Goal: Information Seeking & Learning: Check status

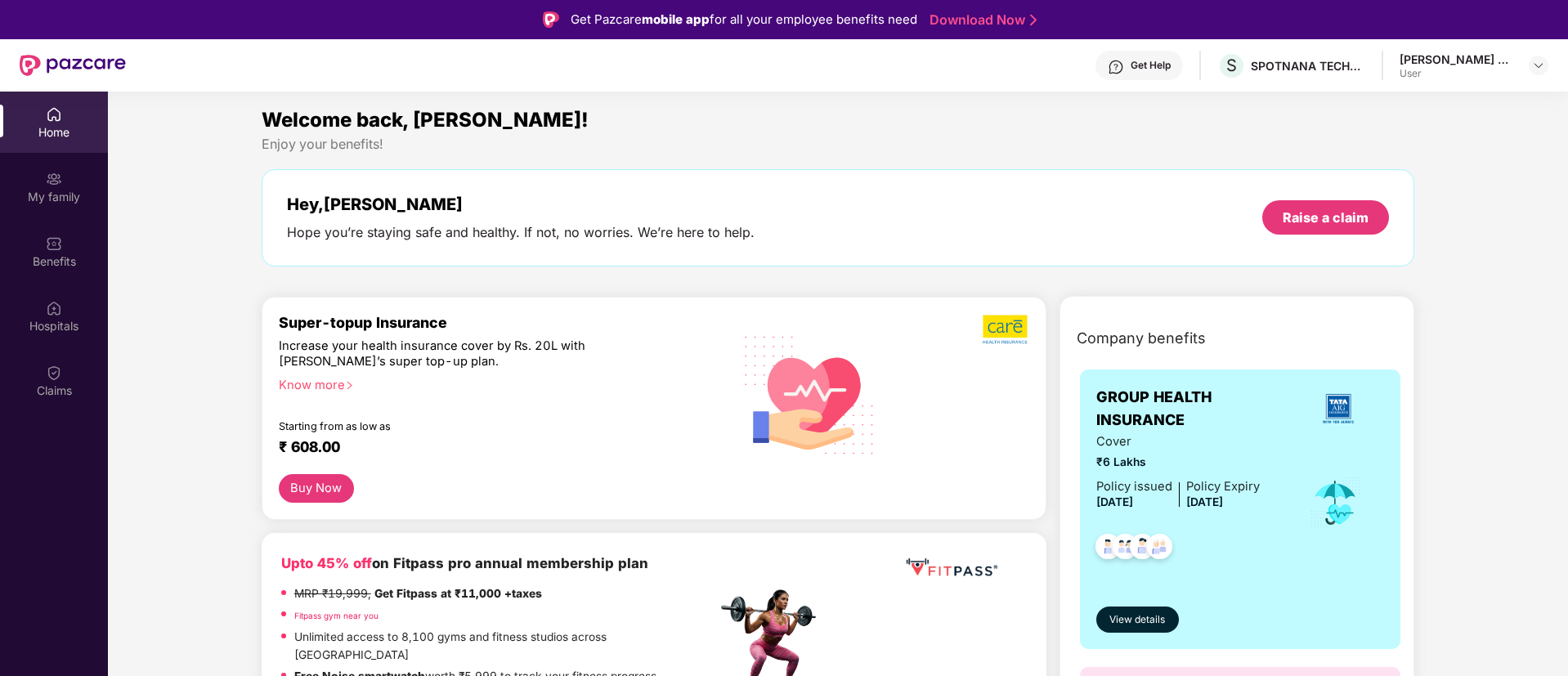
click at [1491, 53] on div "[PERSON_NAME] Suraj" at bounding box center [1456, 59] width 114 height 16
click at [1532, 58] on img at bounding box center [1538, 65] width 13 height 13
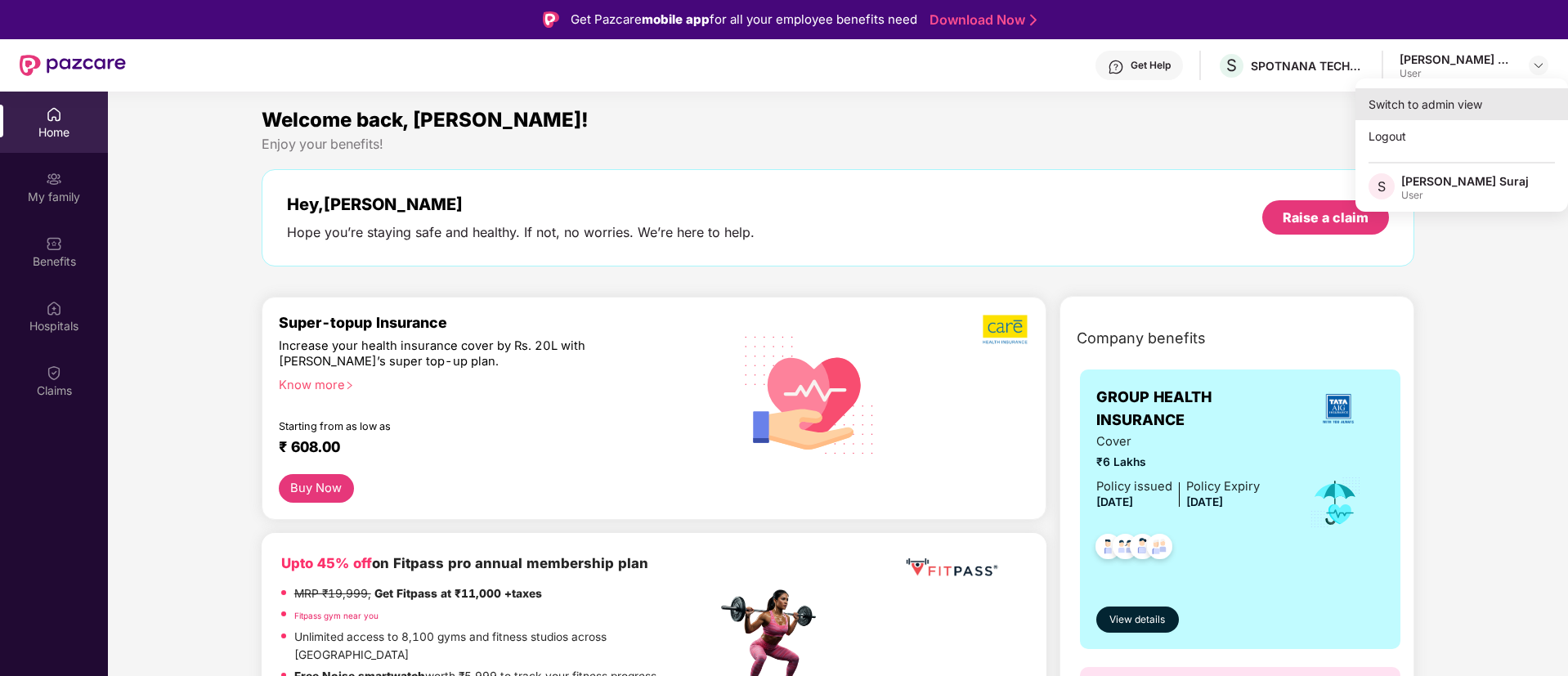
click at [1416, 101] on div "Switch to admin view" at bounding box center [1462, 104] width 213 height 32
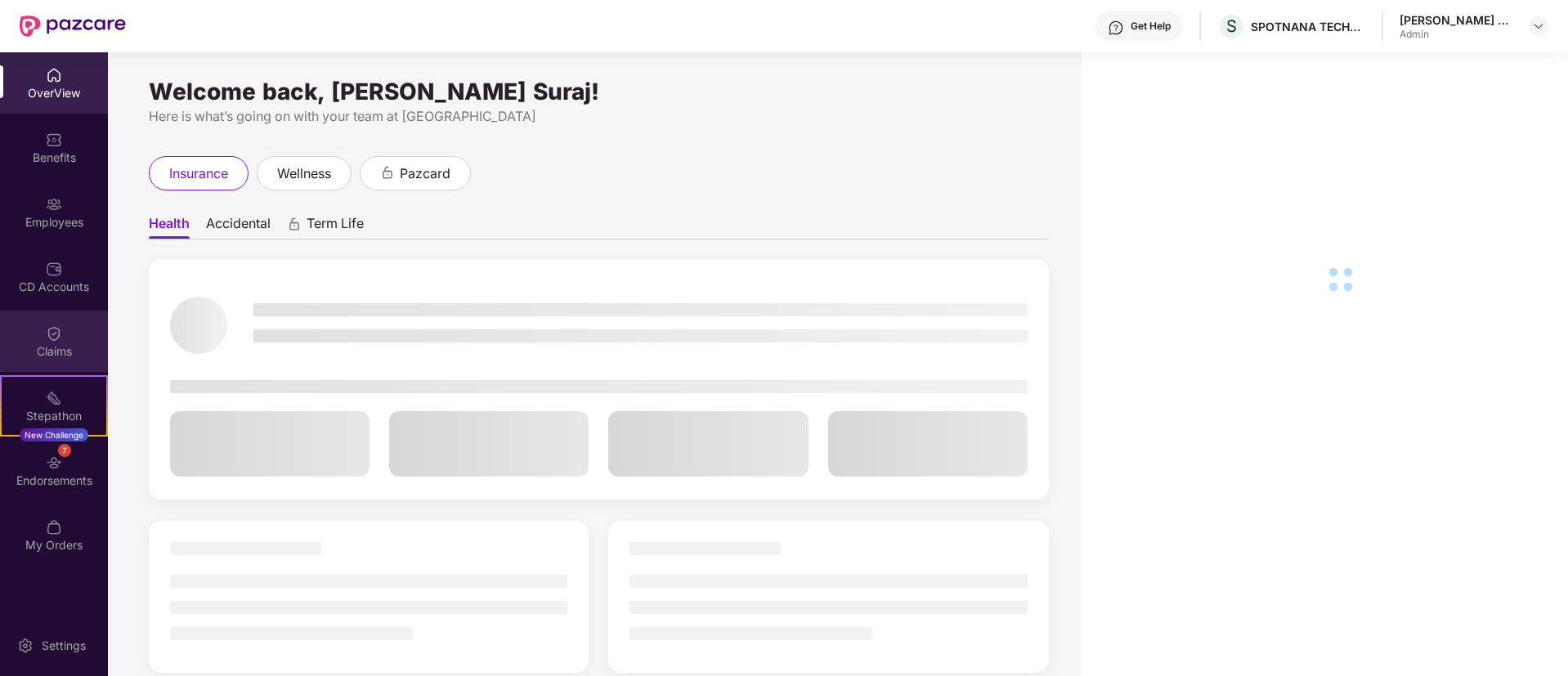
click at [40, 338] on div "Claims" at bounding box center [54, 341] width 108 height 61
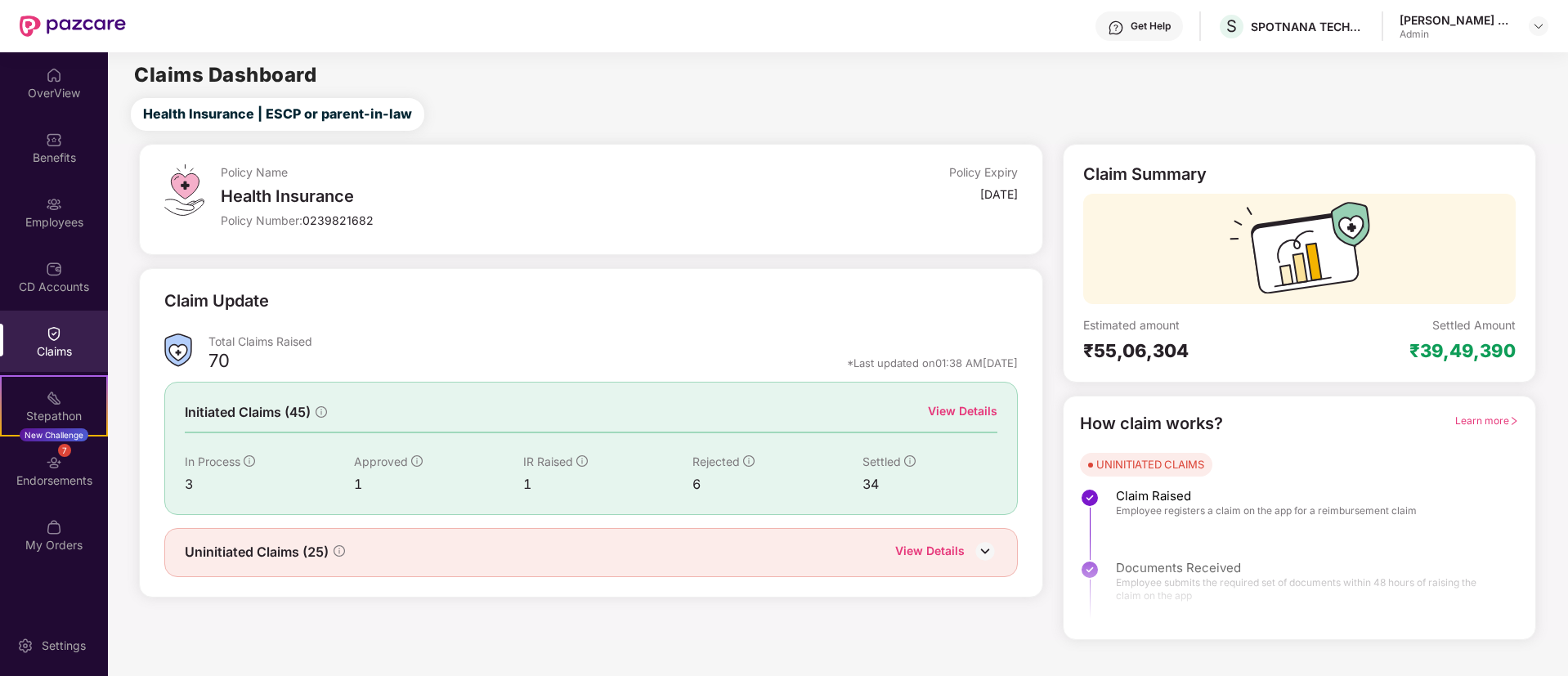
click at [526, 473] on div "IR Raised 1" at bounding box center [608, 474] width 169 height 42
click at [581, 459] on icon "info-circle" at bounding box center [582, 461] width 11 height 11
click at [966, 409] on div "View Details" at bounding box center [963, 411] width 70 height 18
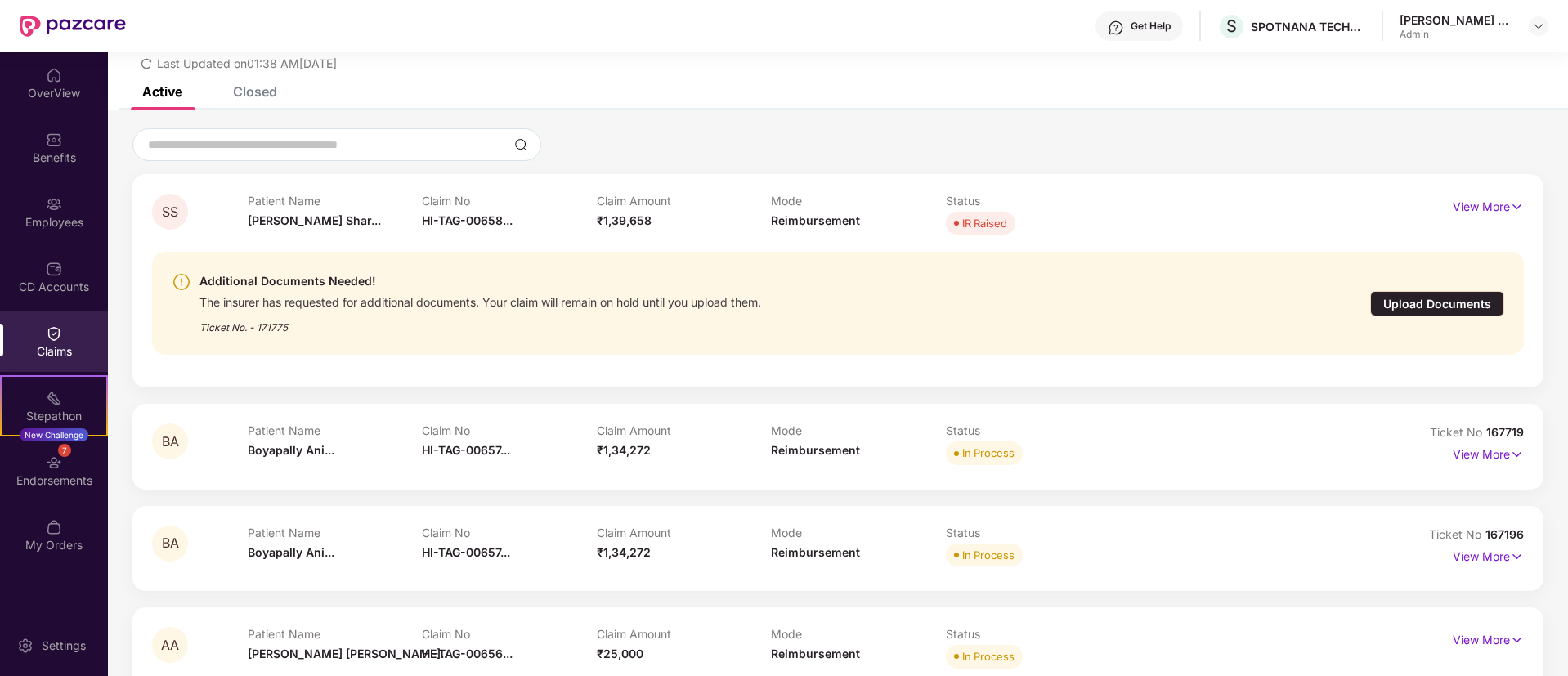
scroll to position [98, 0]
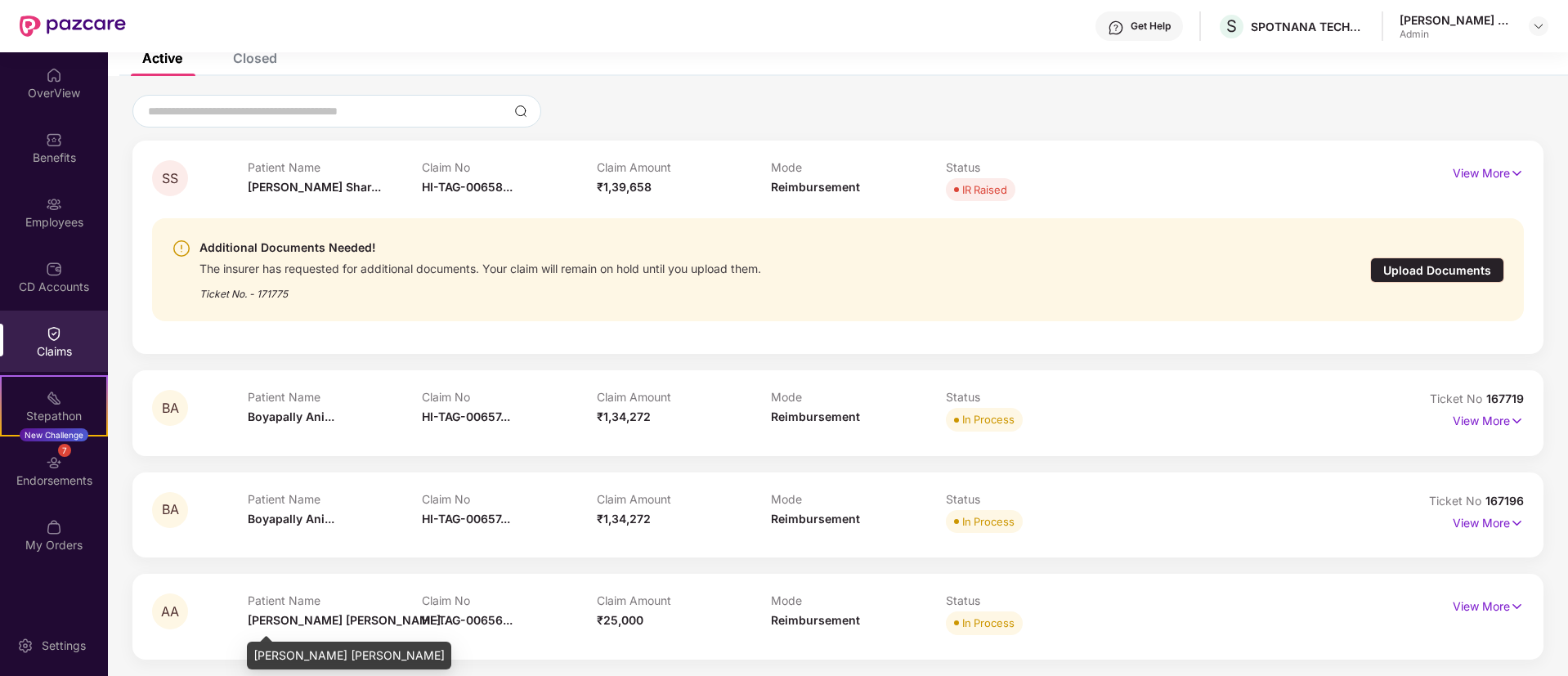
click at [288, 618] on span "[PERSON_NAME] [PERSON_NAME].." at bounding box center [347, 620] width 200 height 14
click at [1410, 563] on div "SS Patient Name [PERSON_NAME]... Claim No HI-TAG-00658... Claim Amount ₹1,39,65…" at bounding box center [838, 399] width 1411 height 519
click at [1501, 523] on p "View More" at bounding box center [1489, 521] width 72 height 22
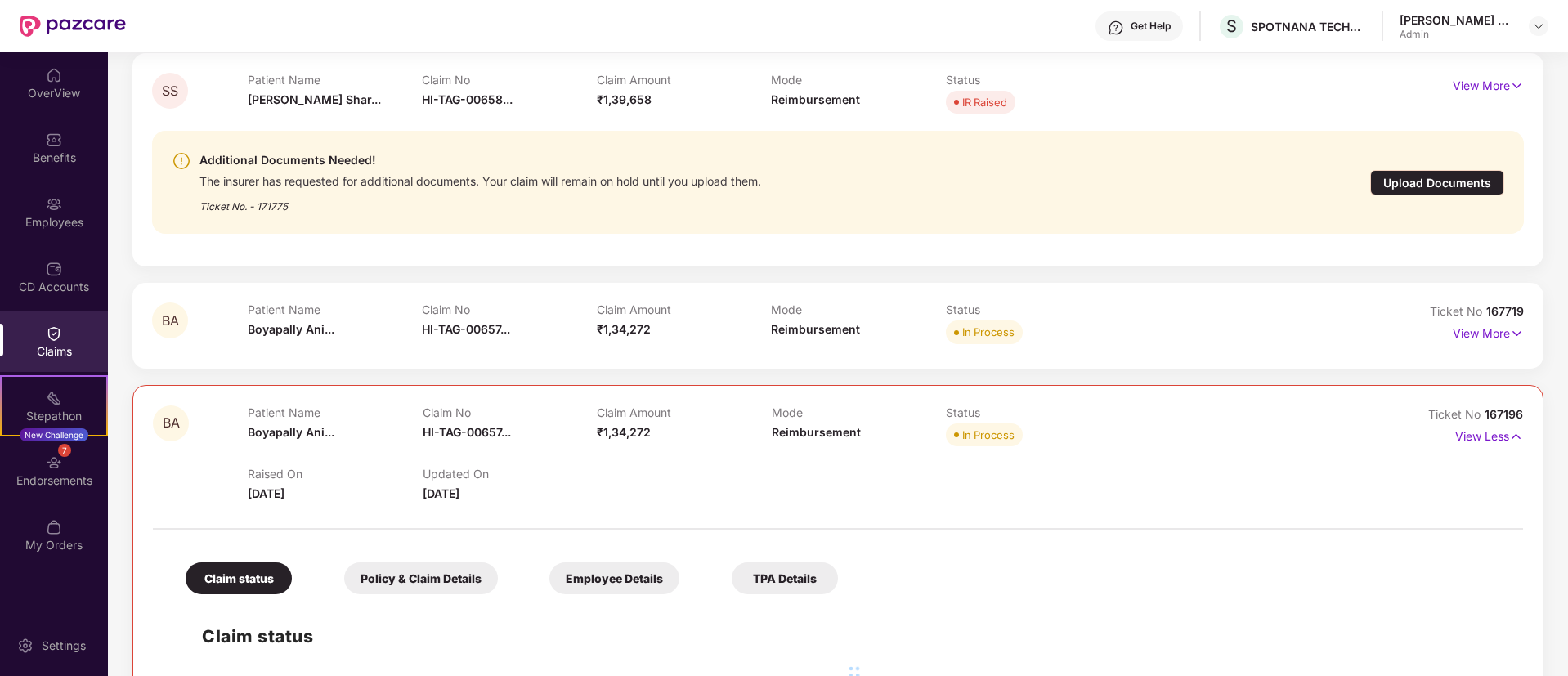
scroll to position [326, 0]
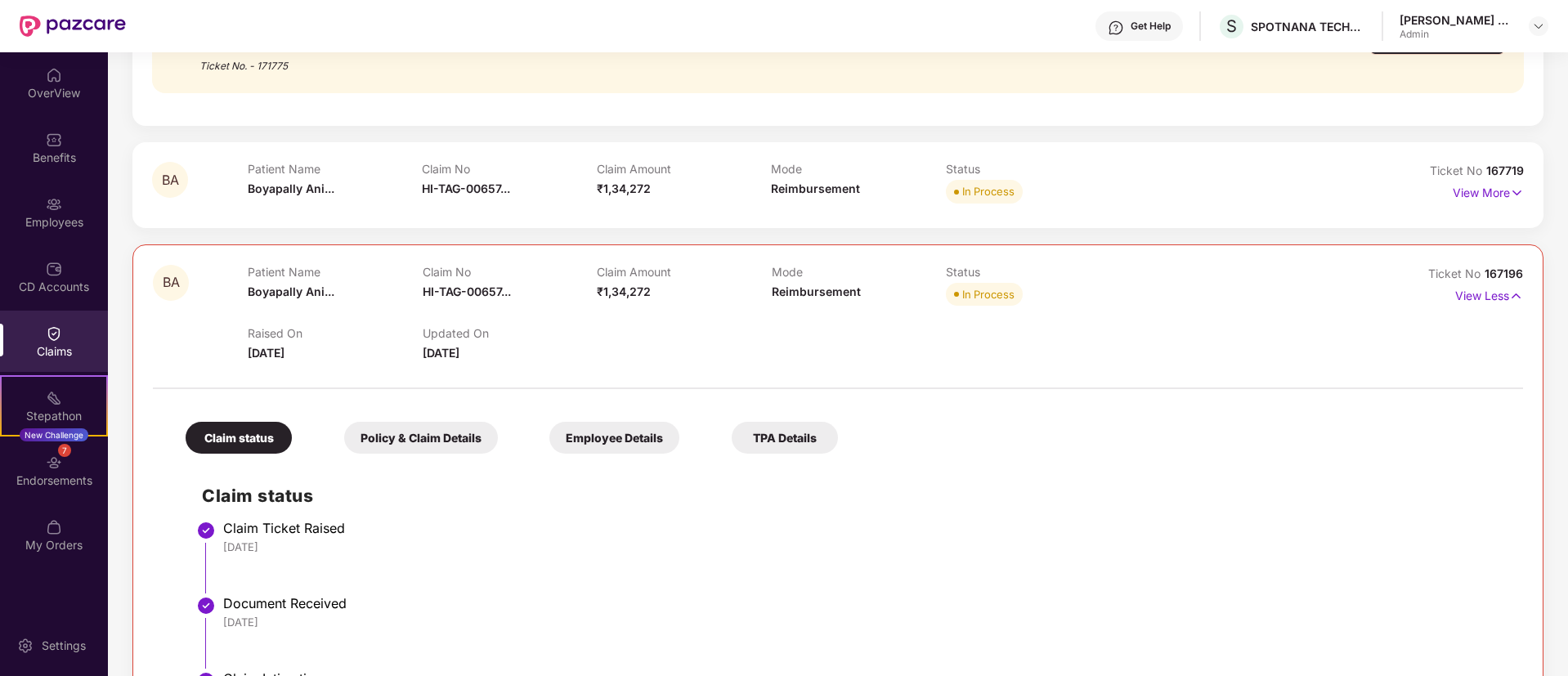
click at [457, 433] on div "Policy & Claim Details" at bounding box center [421, 438] width 154 height 32
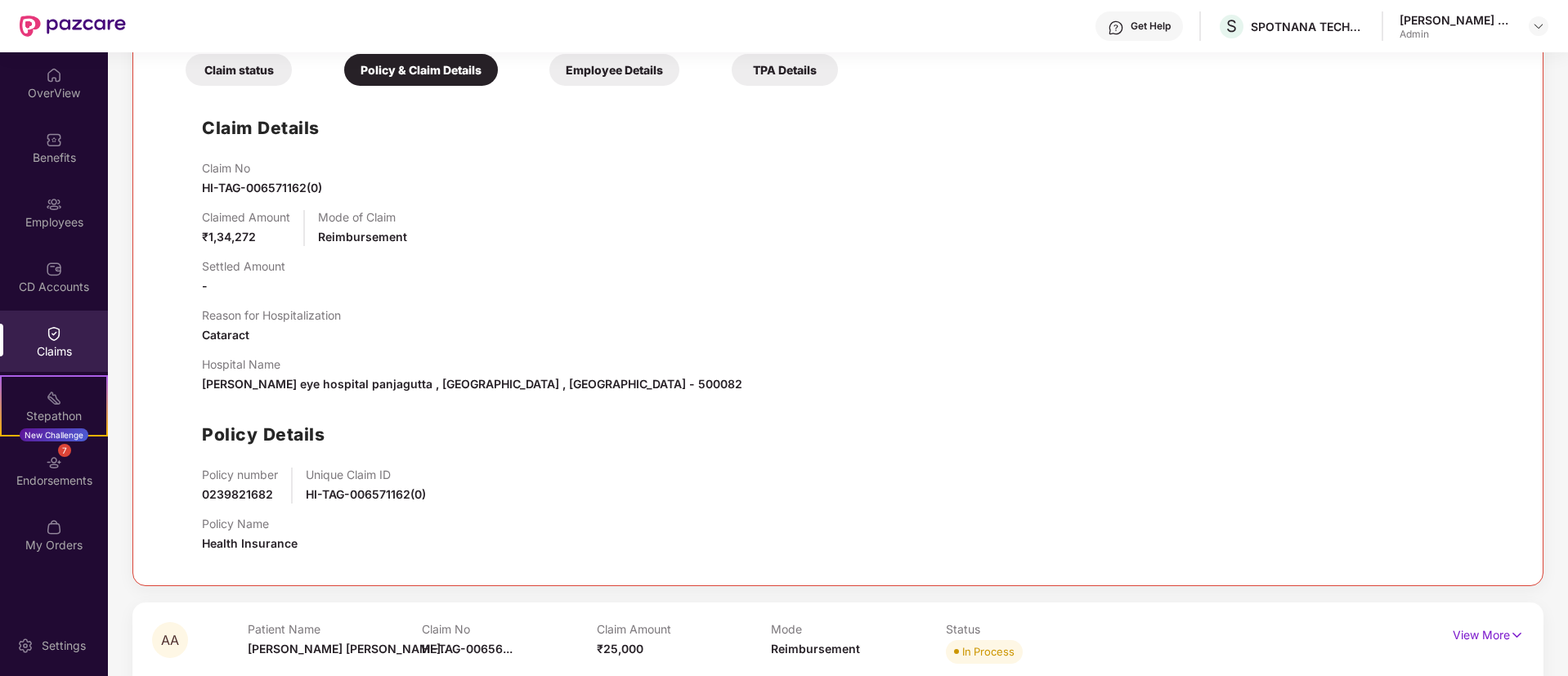
scroll to position [571, 0]
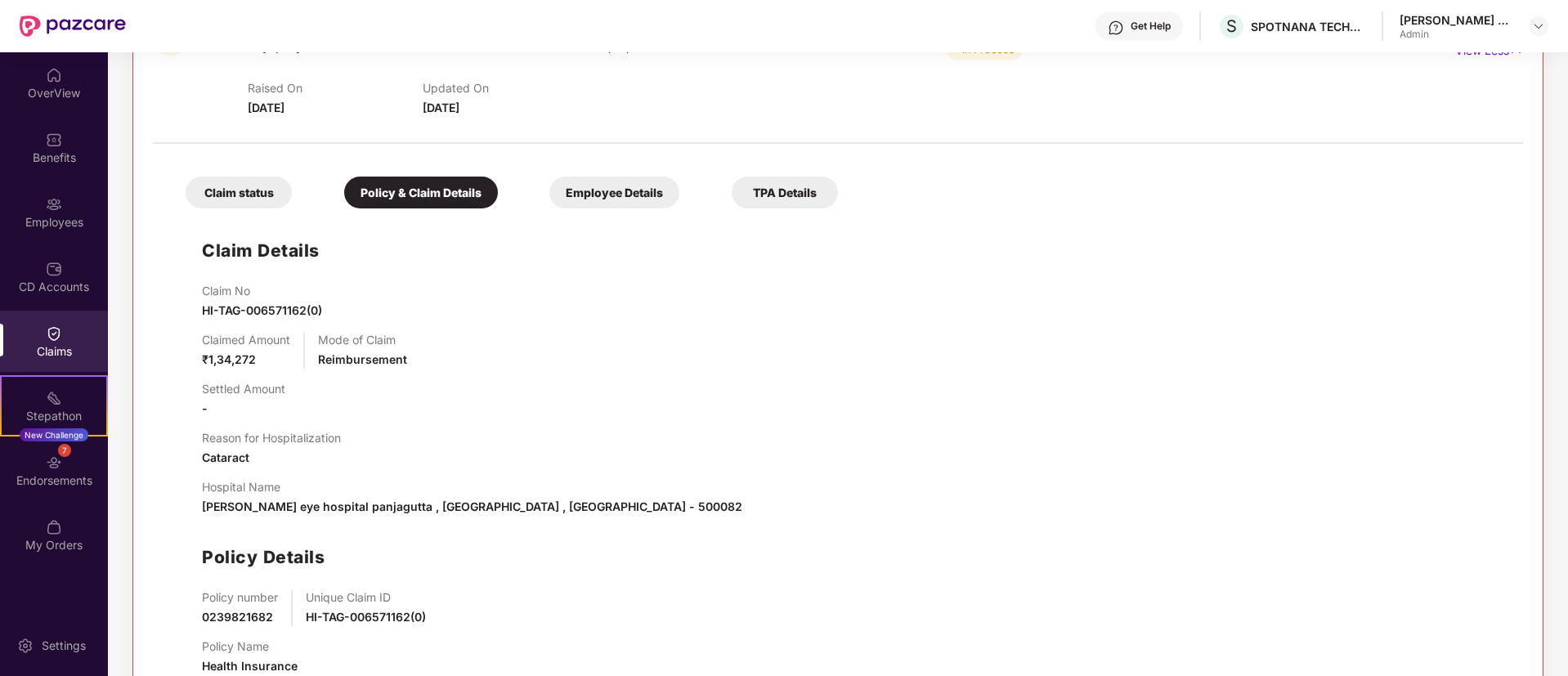
click at [626, 188] on div "Employee Details" at bounding box center [614, 192] width 130 height 32
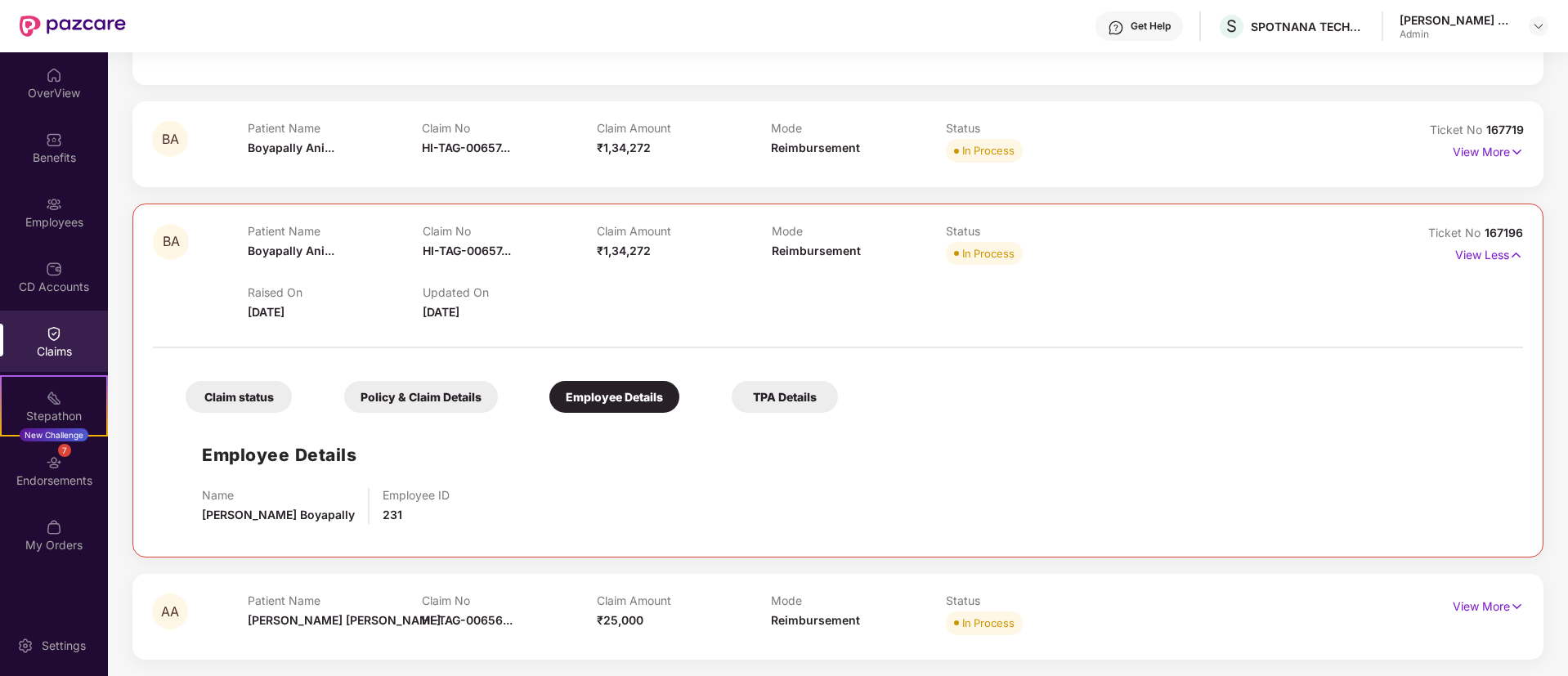
click at [775, 393] on div "TPA Details" at bounding box center [785, 397] width 106 height 32
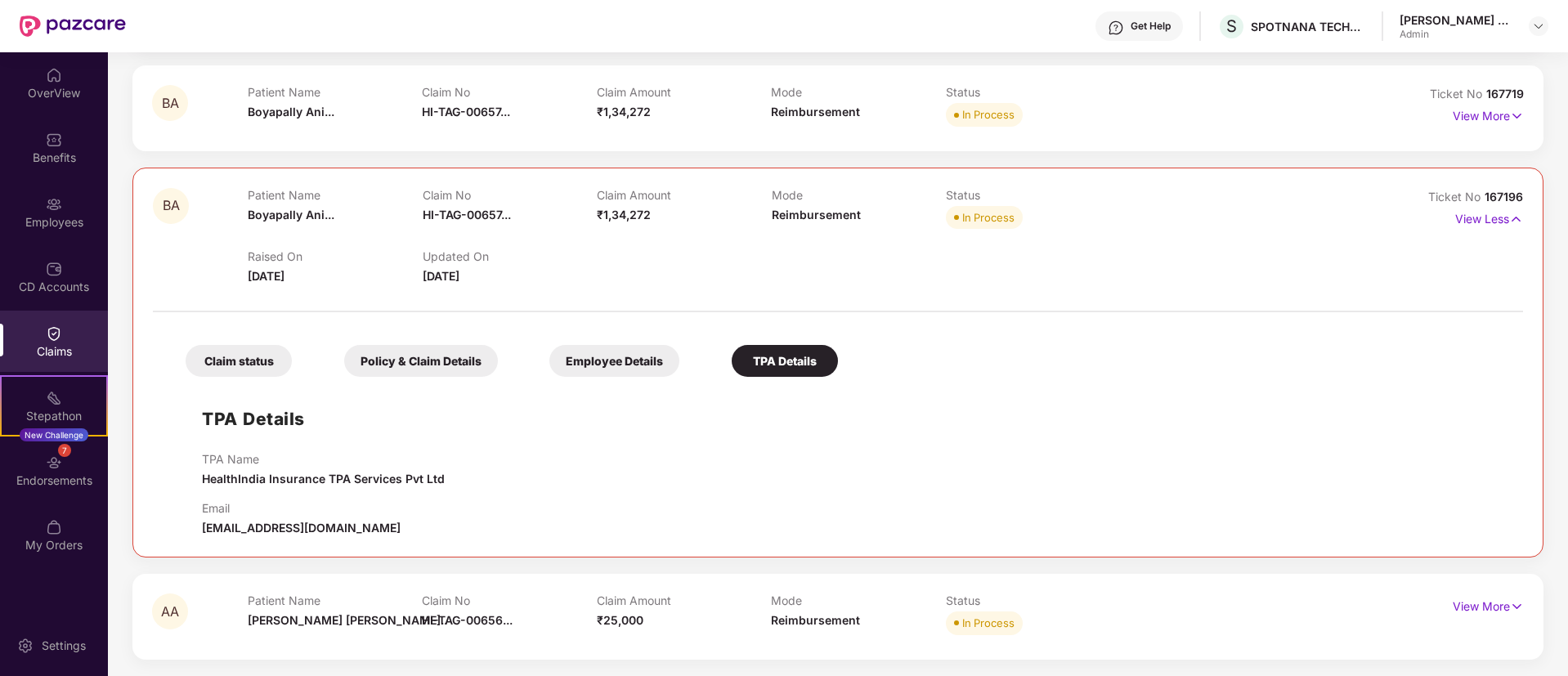
click at [425, 358] on div "Policy & Claim Details" at bounding box center [421, 360] width 154 height 32
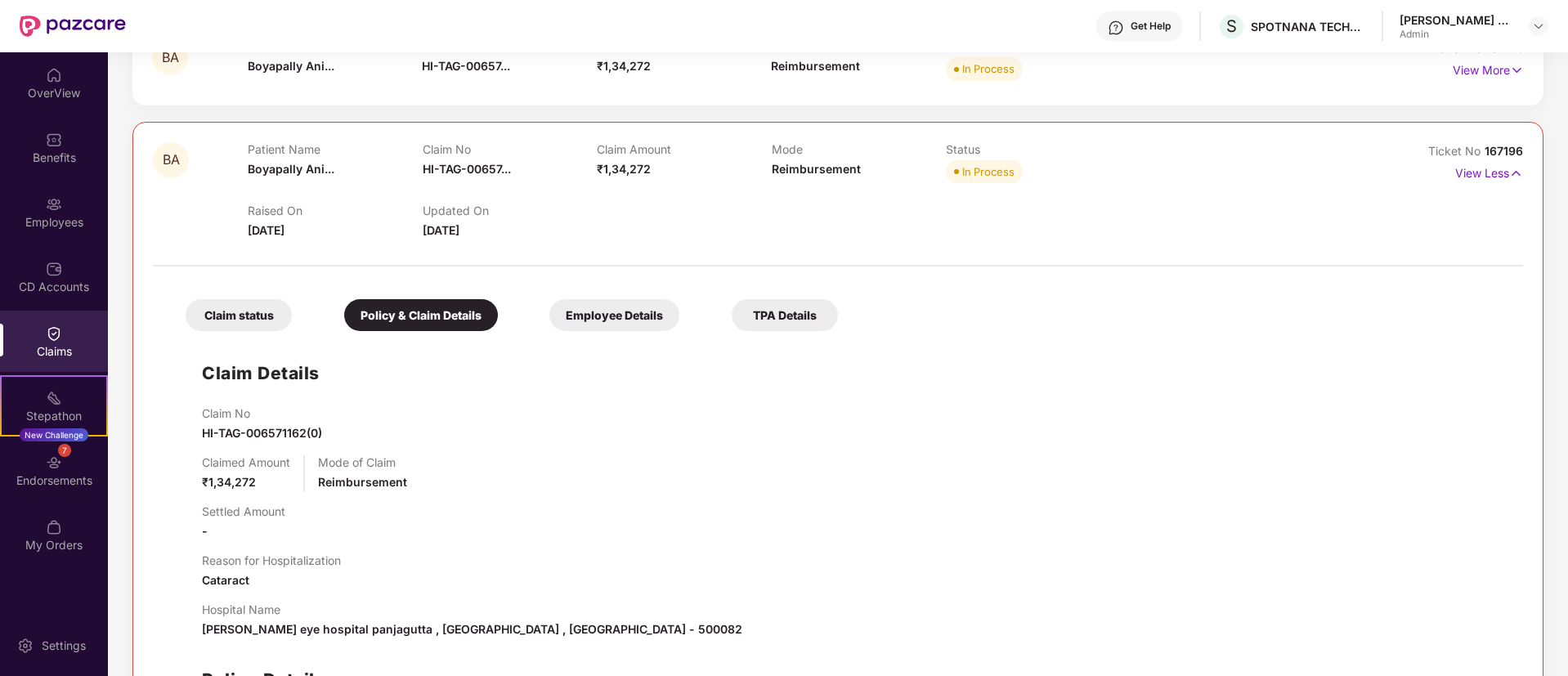
scroll to position [326, 0]
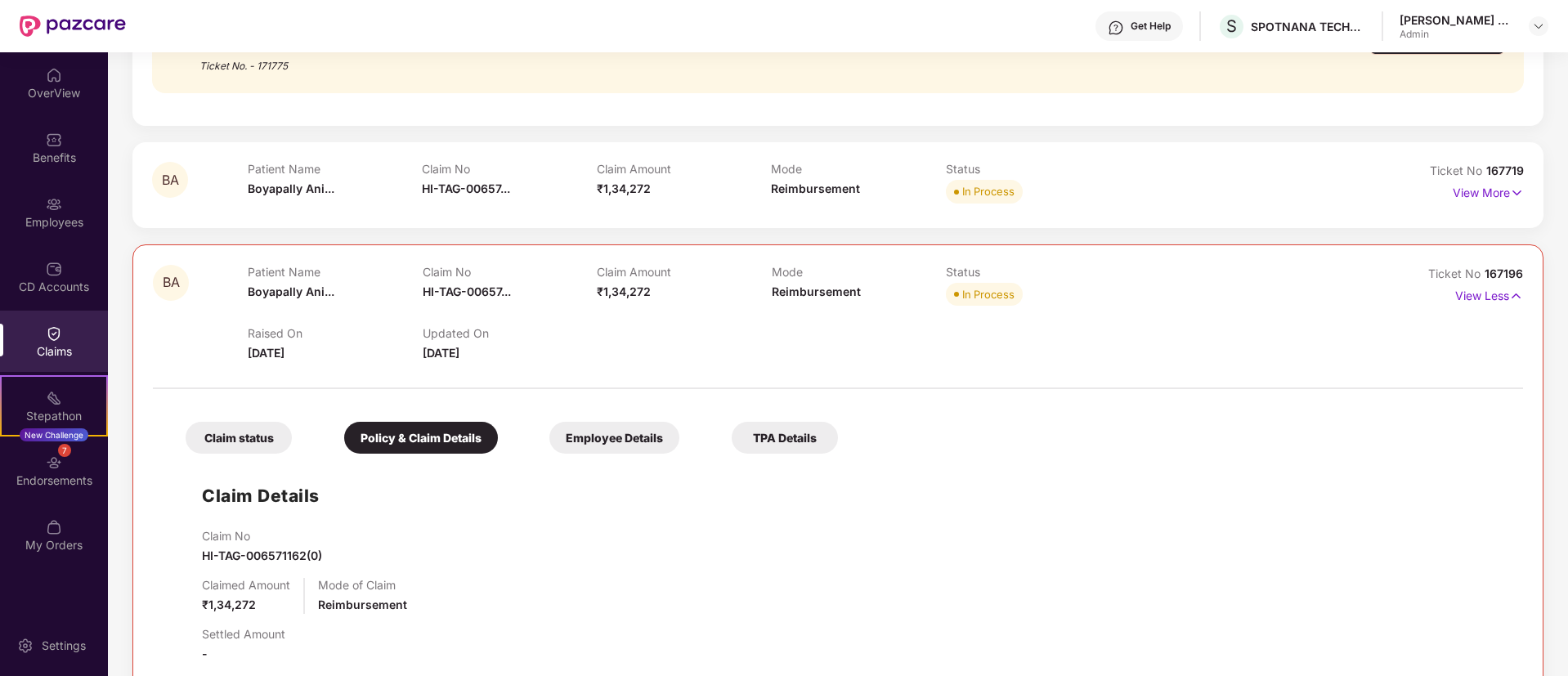
click at [1076, 188] on div "In Process" at bounding box center [1033, 191] width 175 height 23
click at [1516, 194] on img at bounding box center [1517, 193] width 14 height 18
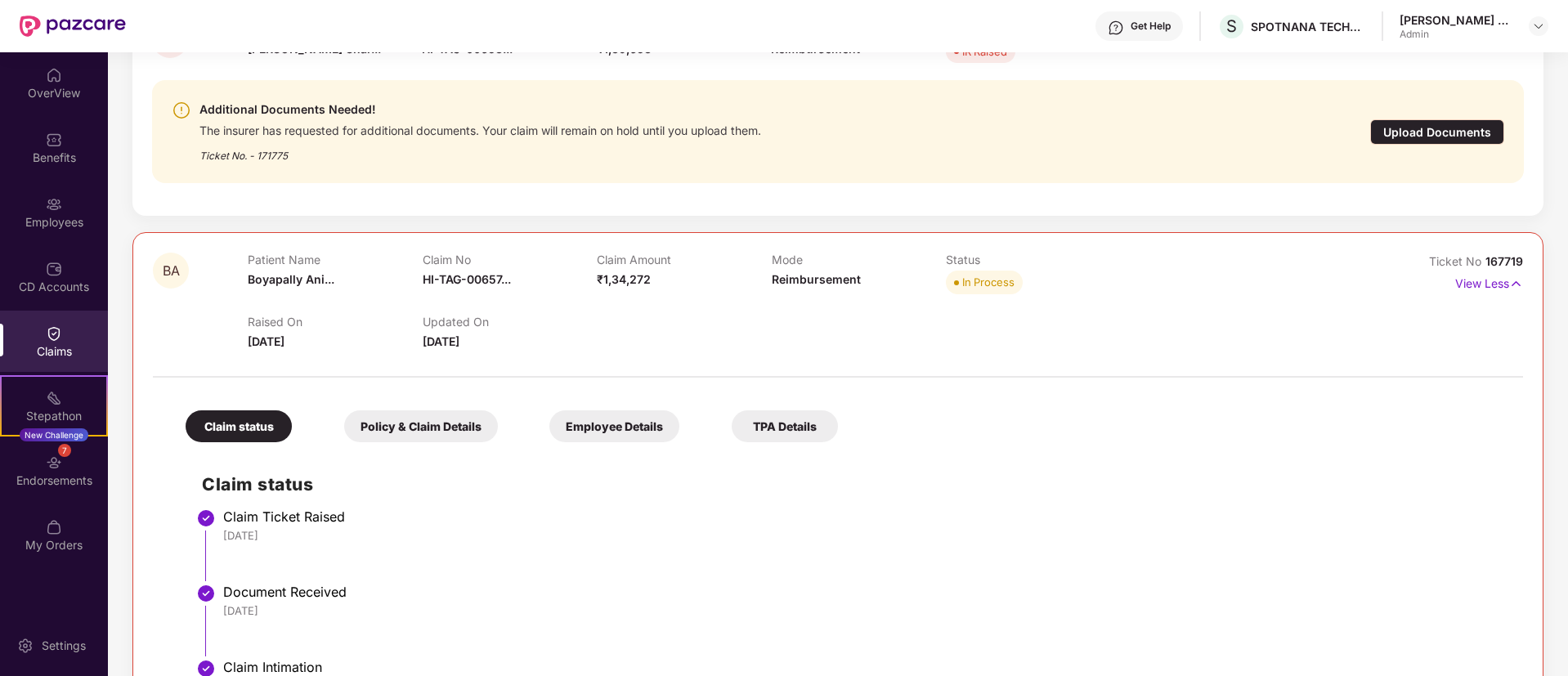
scroll to position [203, 0]
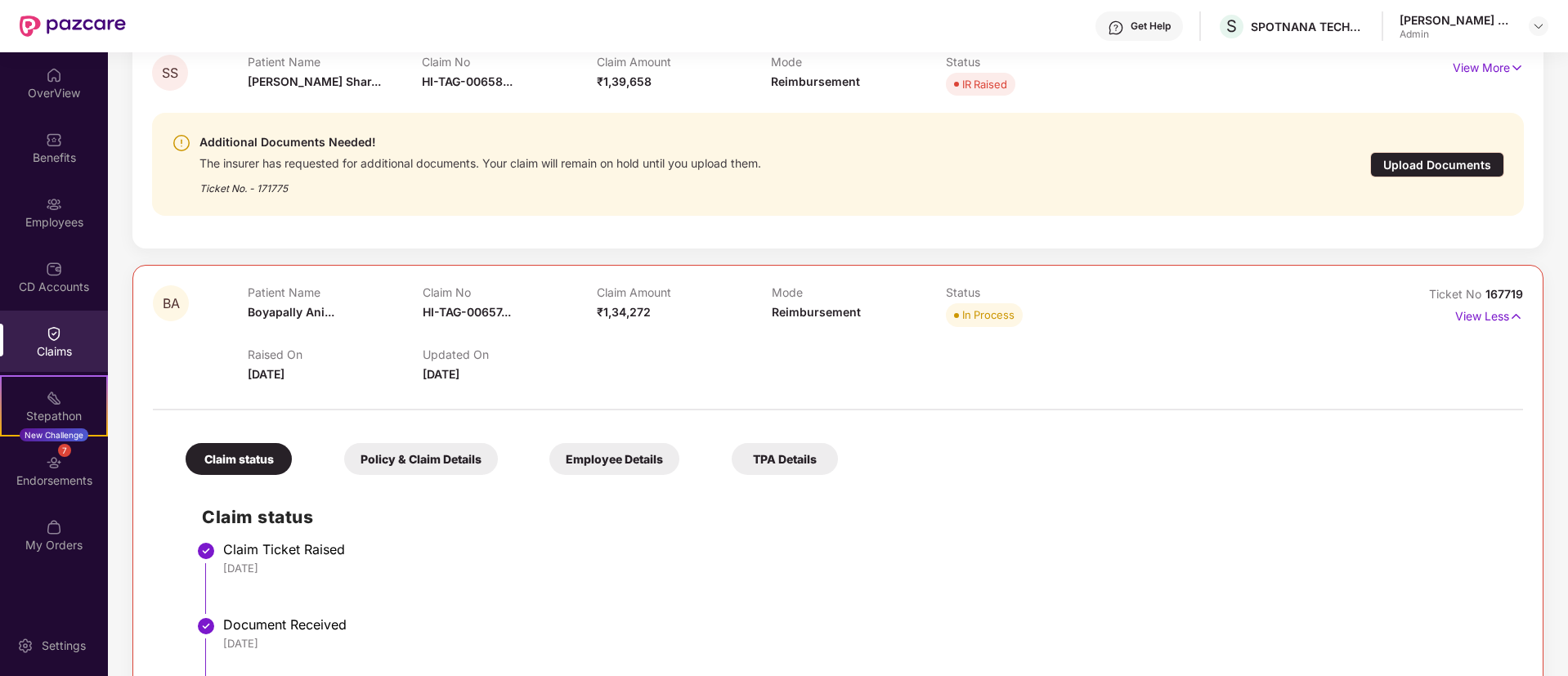
click at [1190, 296] on div "Patient Name Boyapally Ani... Claim No HI-TAG-00657... Claim Amount ₹1,34,272 M…" at bounding box center [770, 308] width 1046 height 45
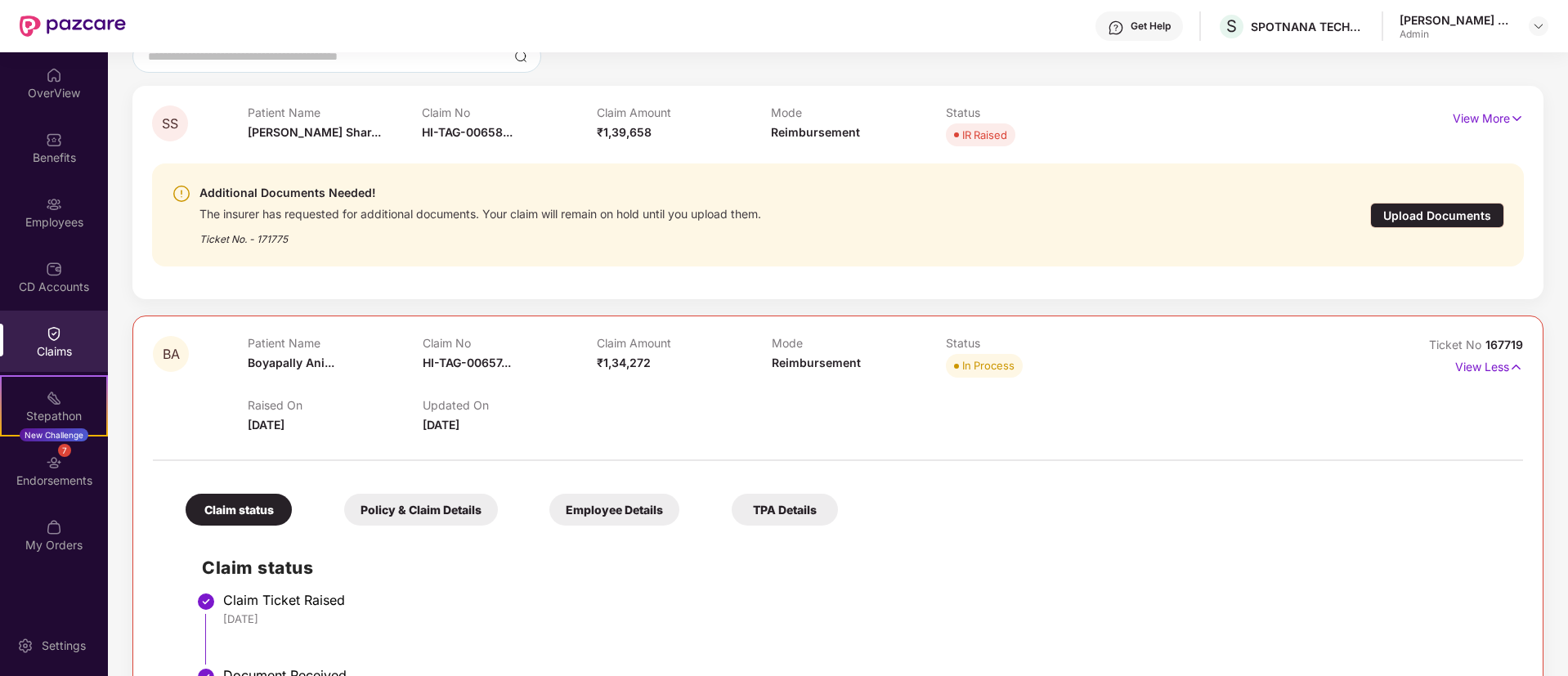
scroll to position [123, 0]
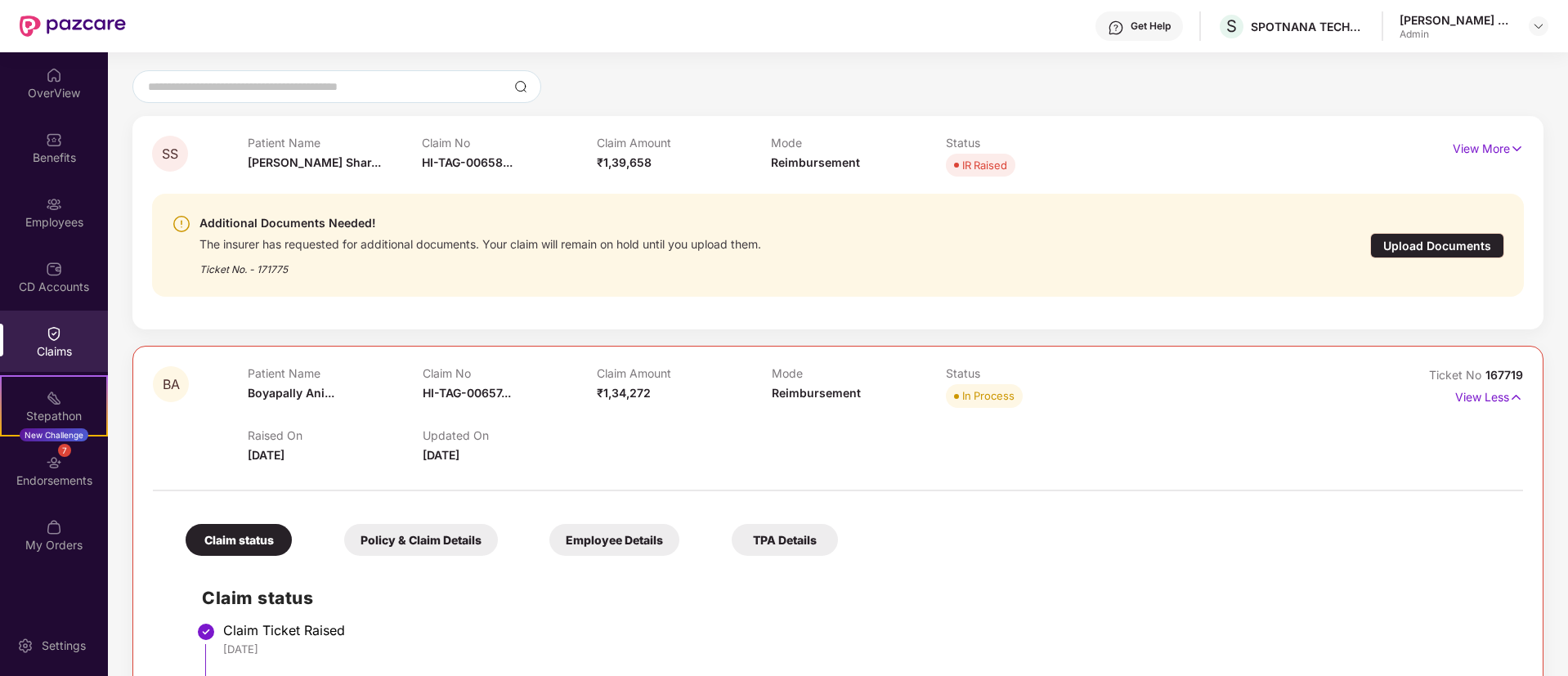
click at [1260, 181] on div "Additional Documents Needed! The insurer has requested for additional documents…" at bounding box center [838, 245] width 1372 height 129
click at [1475, 149] on p "View More" at bounding box center [1489, 147] width 72 height 22
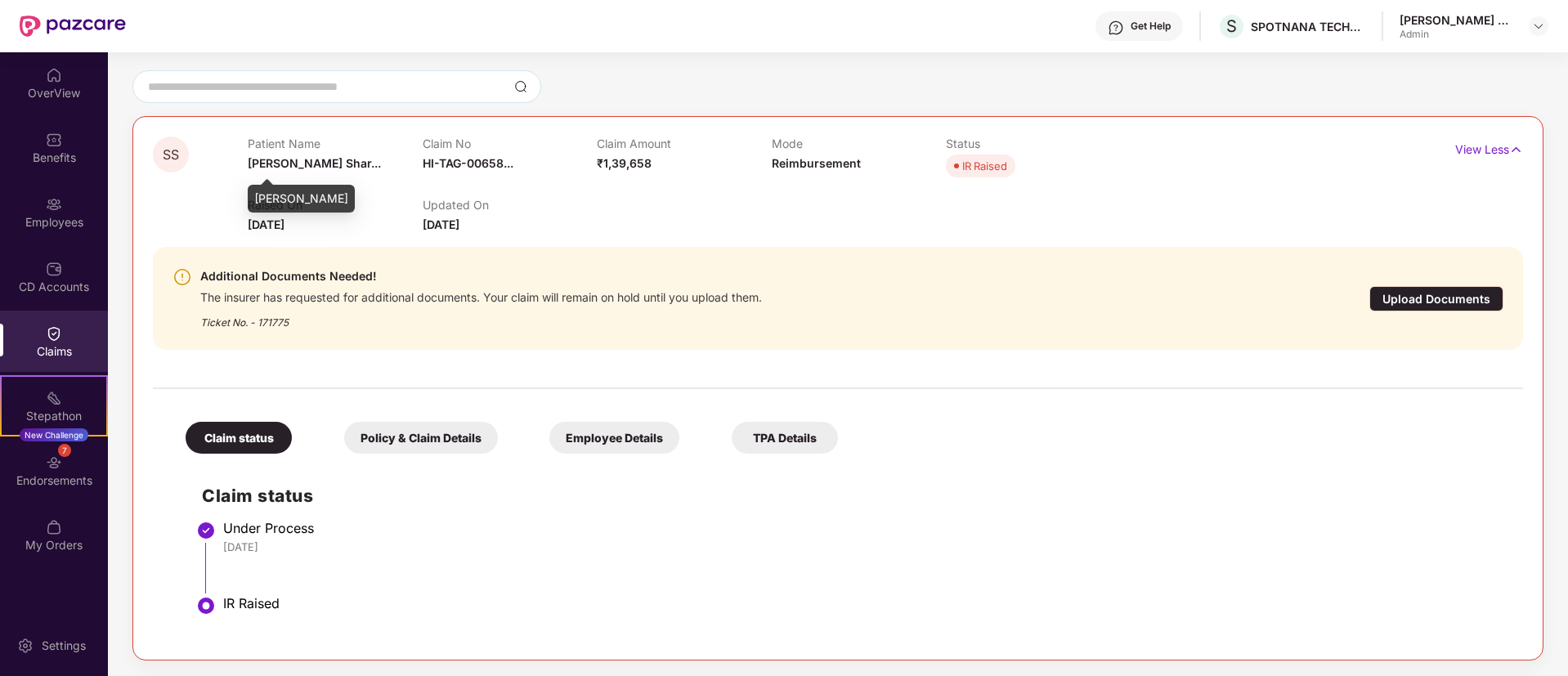
click at [291, 164] on span "[PERSON_NAME] Shar..." at bounding box center [314, 163] width 134 height 14
click at [1100, 174] on div "IR Raised" at bounding box center [1033, 166] width 175 height 23
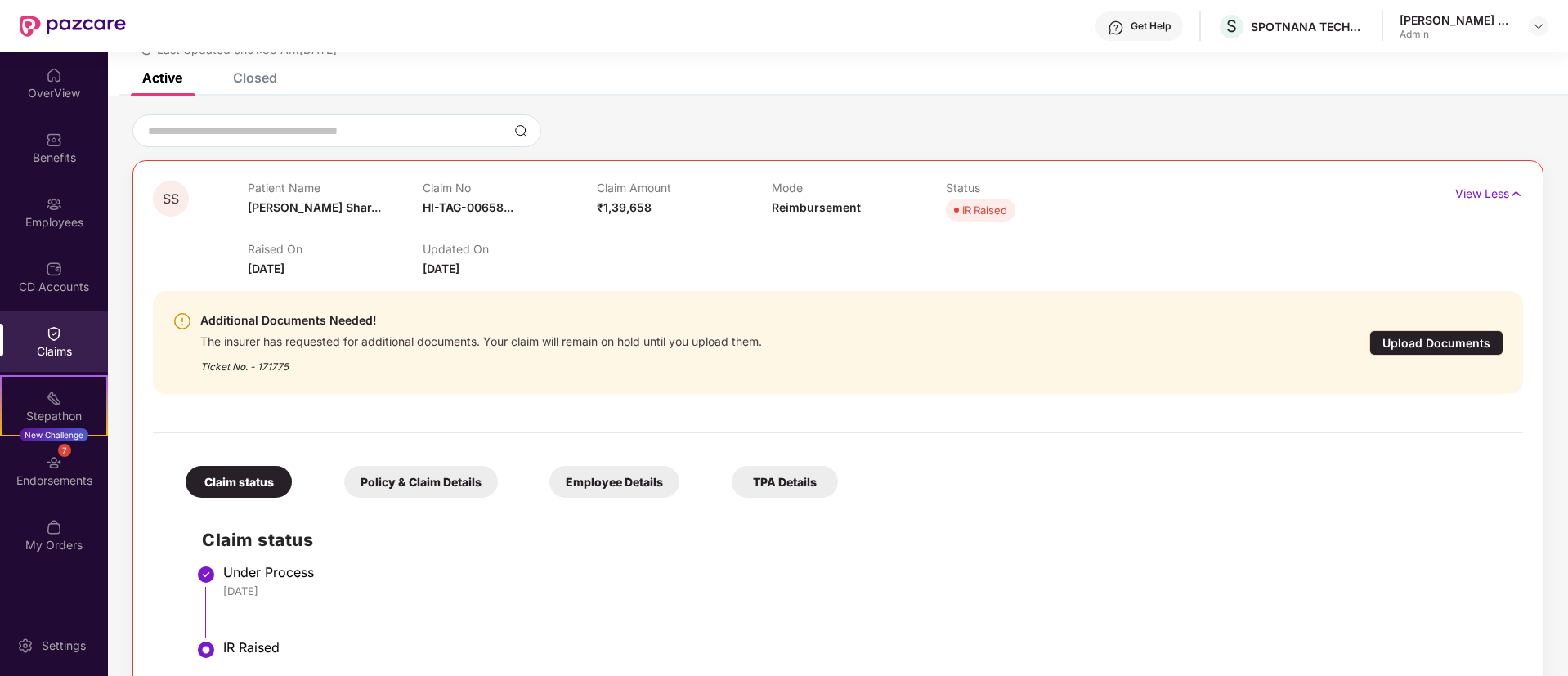
scroll to position [0, 0]
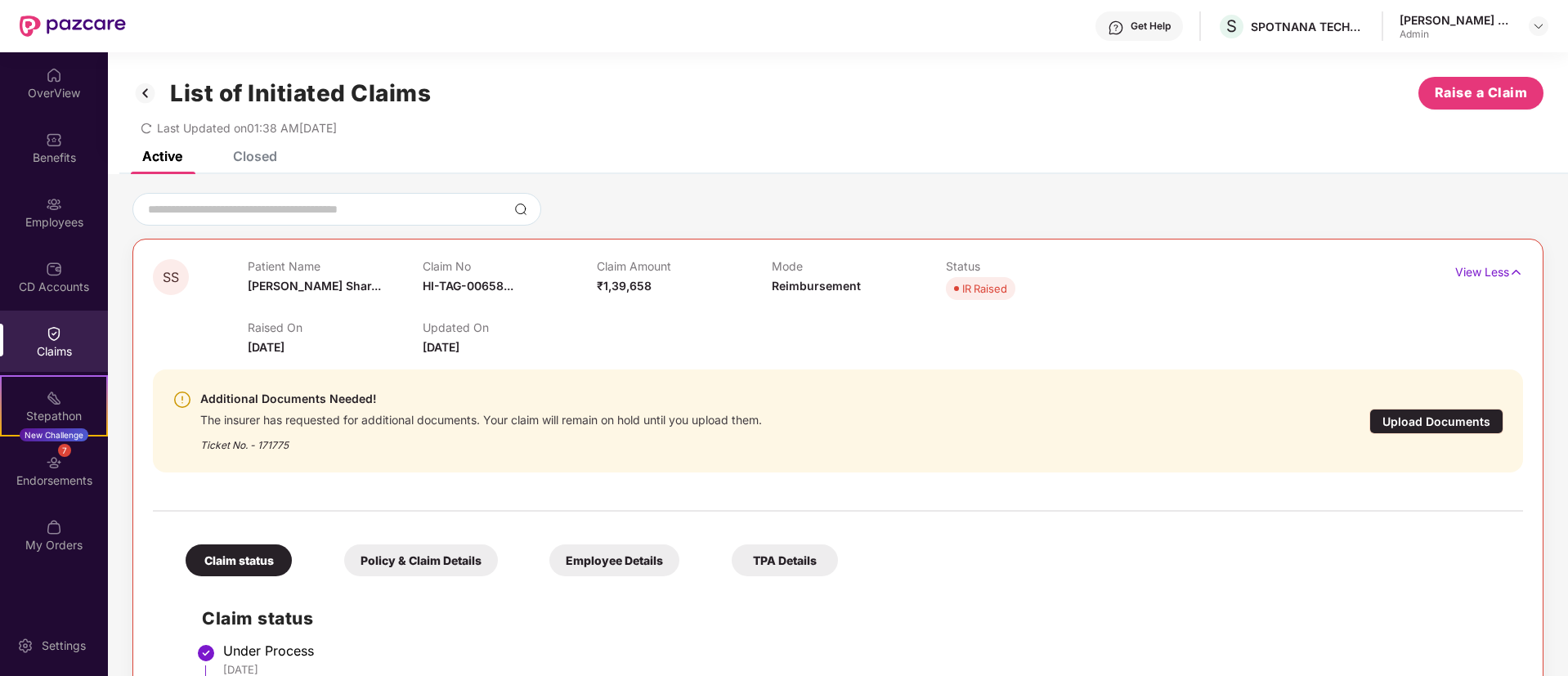
click at [722, 287] on div "Claim Amount ₹1,39,658" at bounding box center [684, 282] width 175 height 45
click at [1001, 276] on div "Status IR Raised" at bounding box center [1033, 282] width 175 height 45
click at [989, 287] on div "IR Raised" at bounding box center [985, 288] width 45 height 17
click at [1510, 270] on img at bounding box center [1517, 272] width 14 height 18
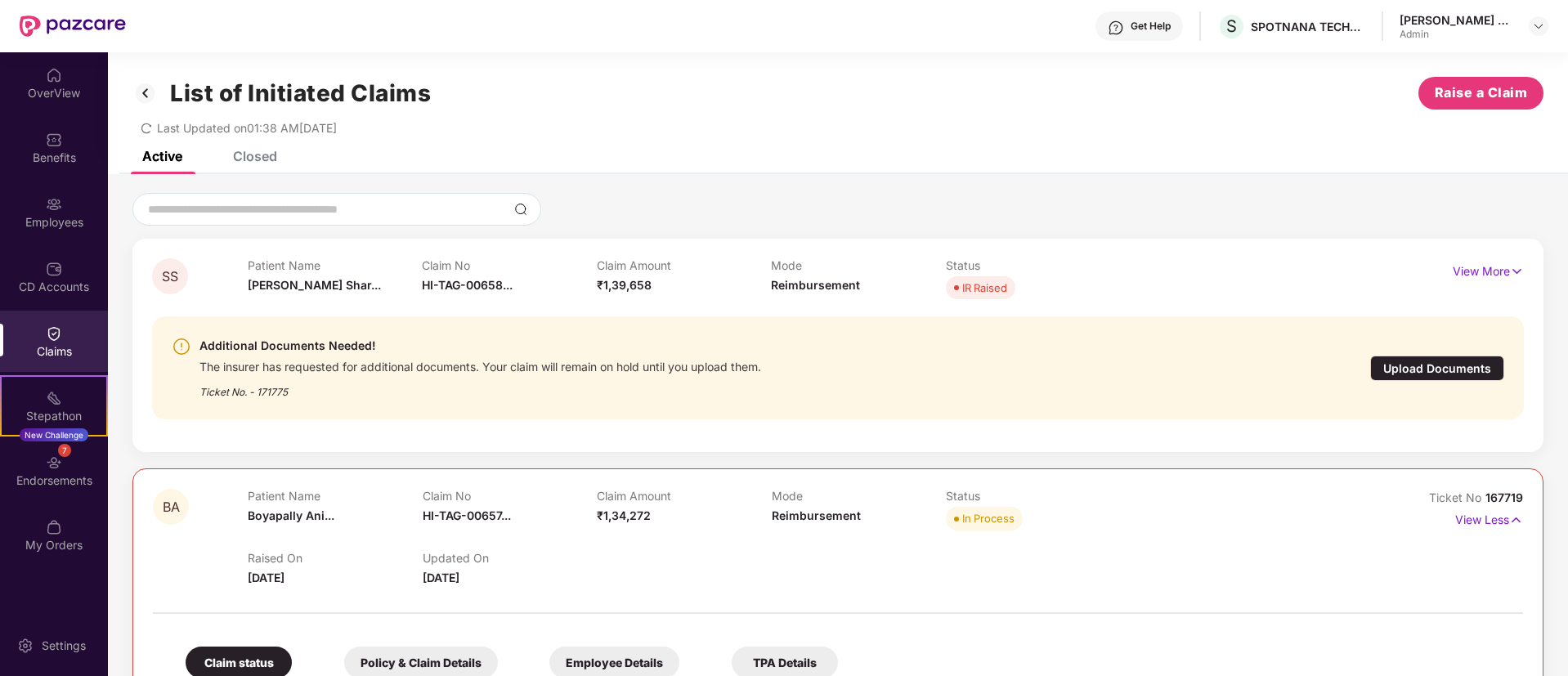
scroll to position [123, 0]
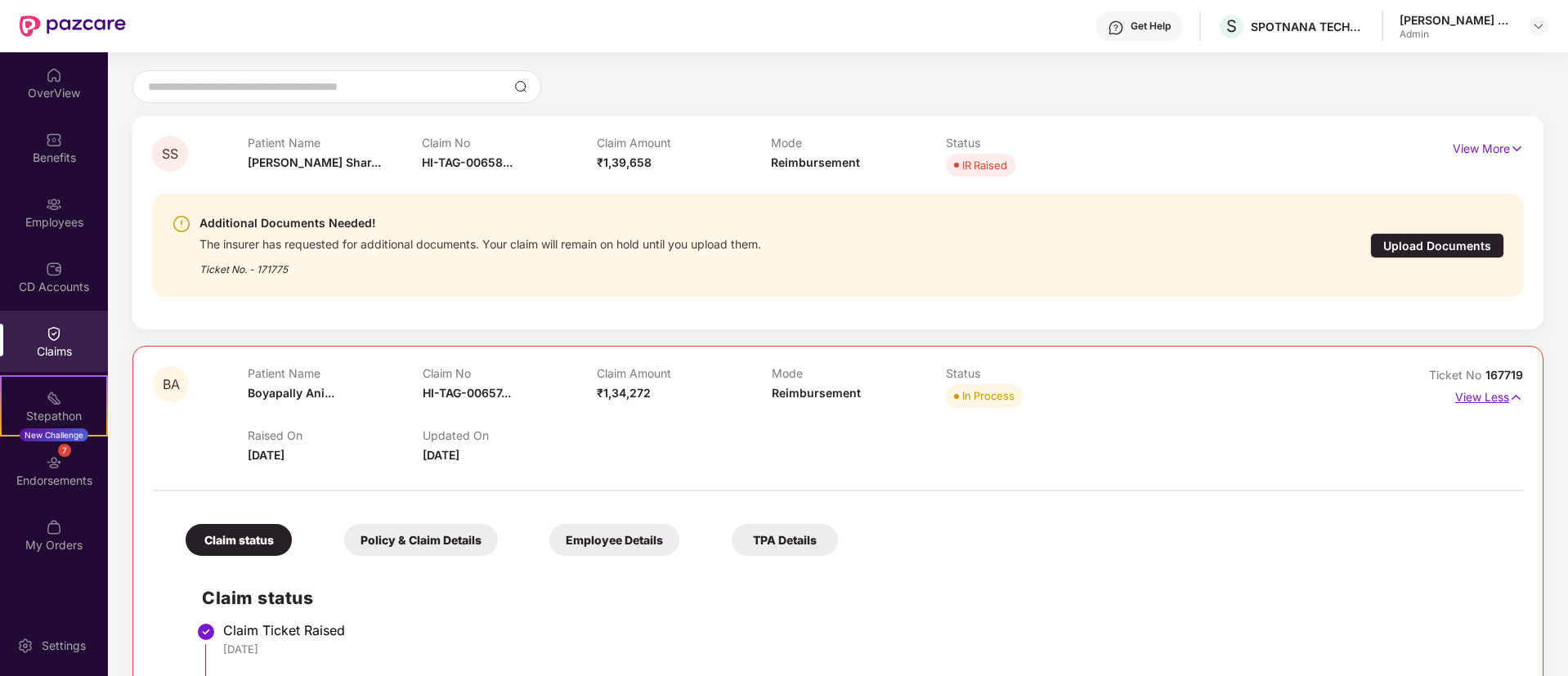
click at [1463, 399] on p "View Less" at bounding box center [1489, 394] width 68 height 22
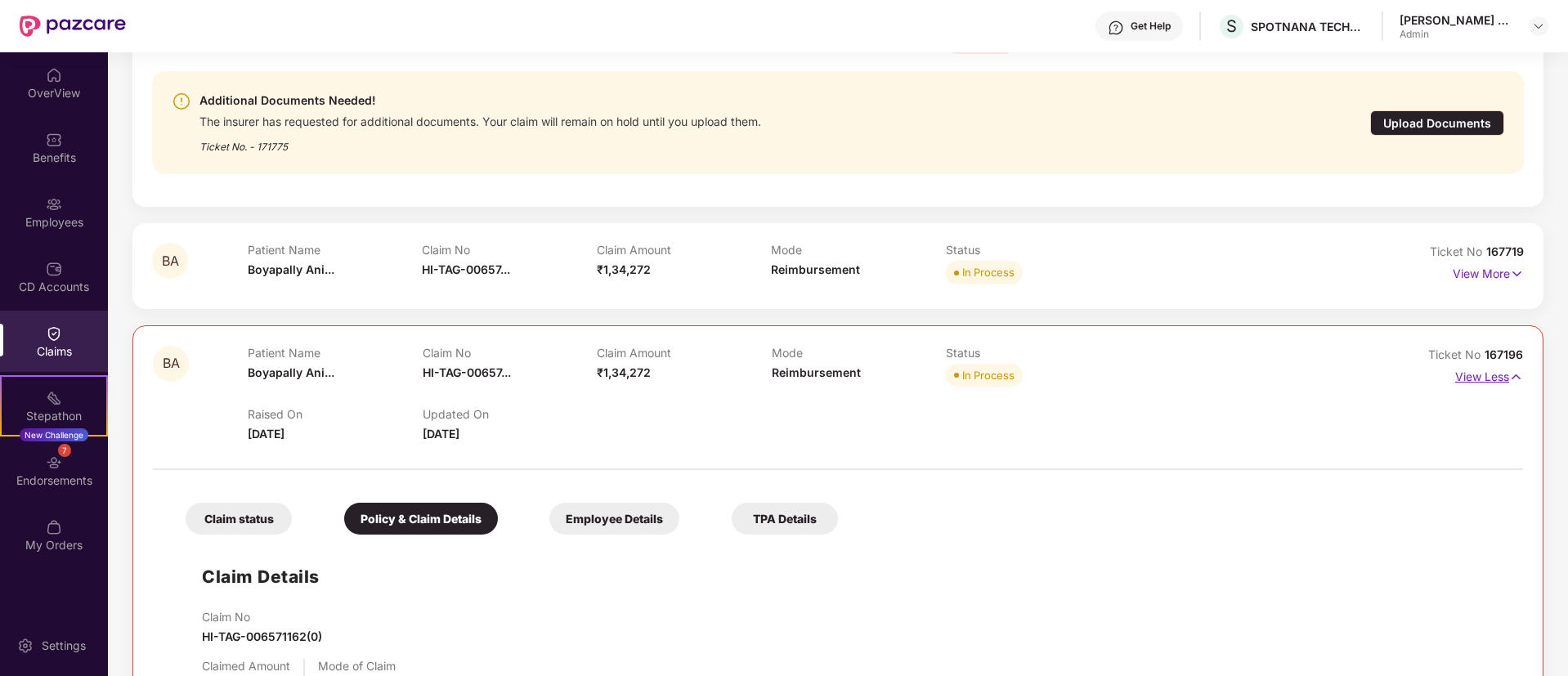
click at [1457, 376] on p "View Less" at bounding box center [1489, 374] width 68 height 22
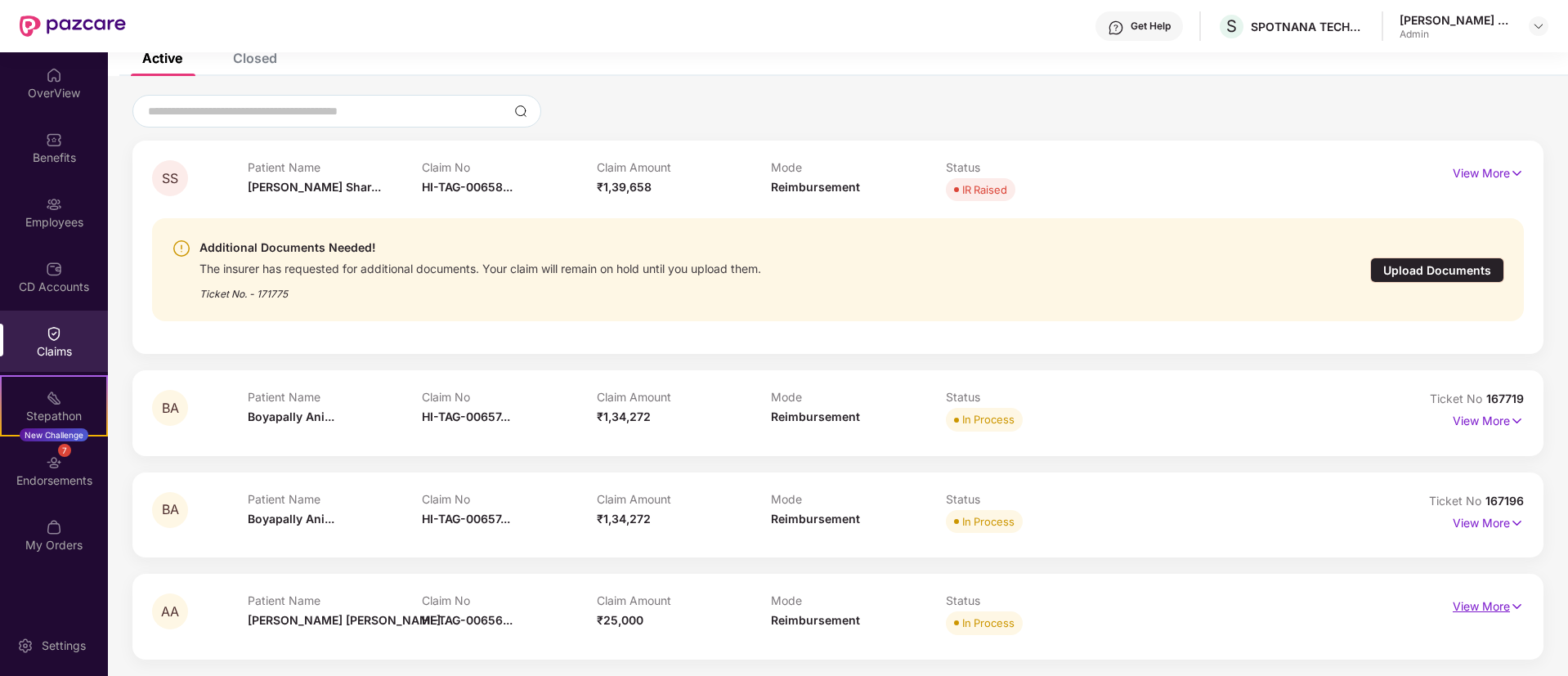
click at [1510, 611] on img at bounding box center [1517, 606] width 14 height 18
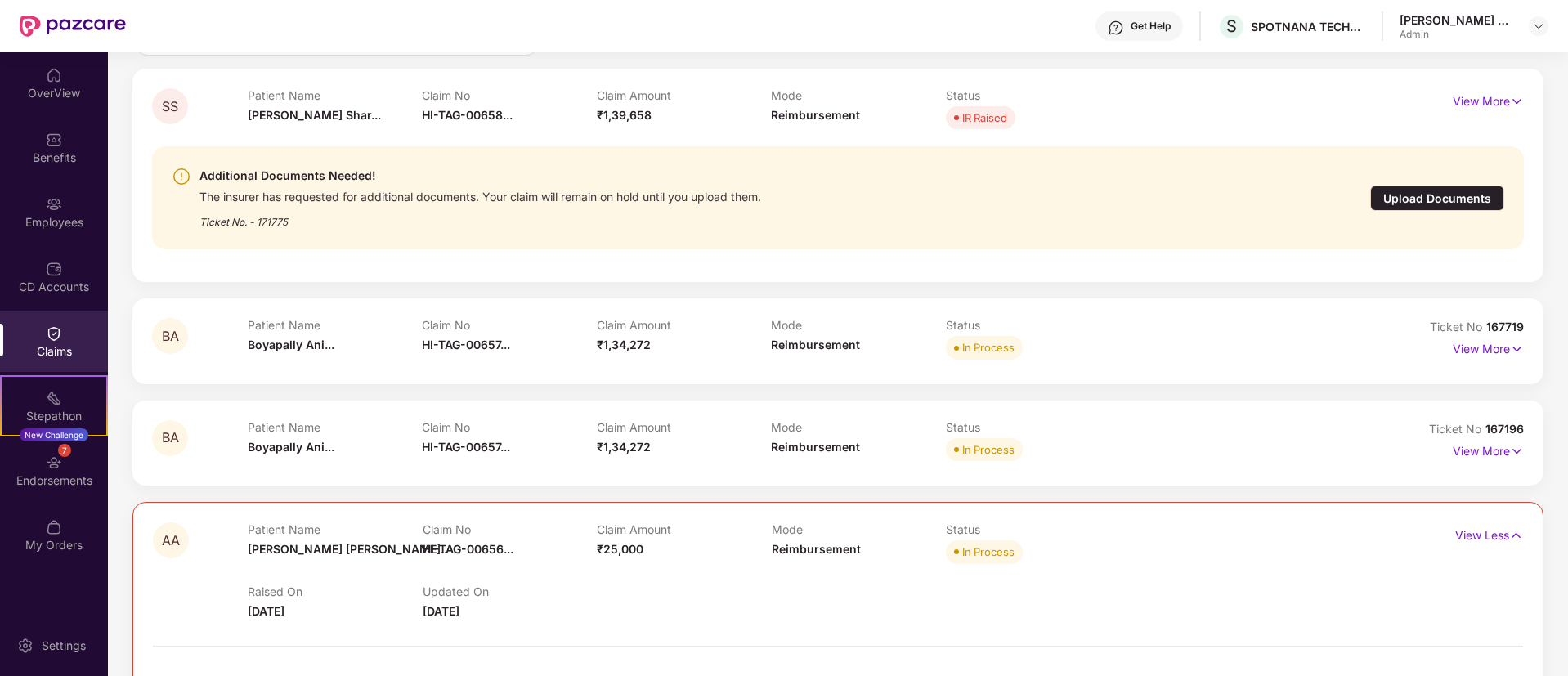
scroll to position [0, 0]
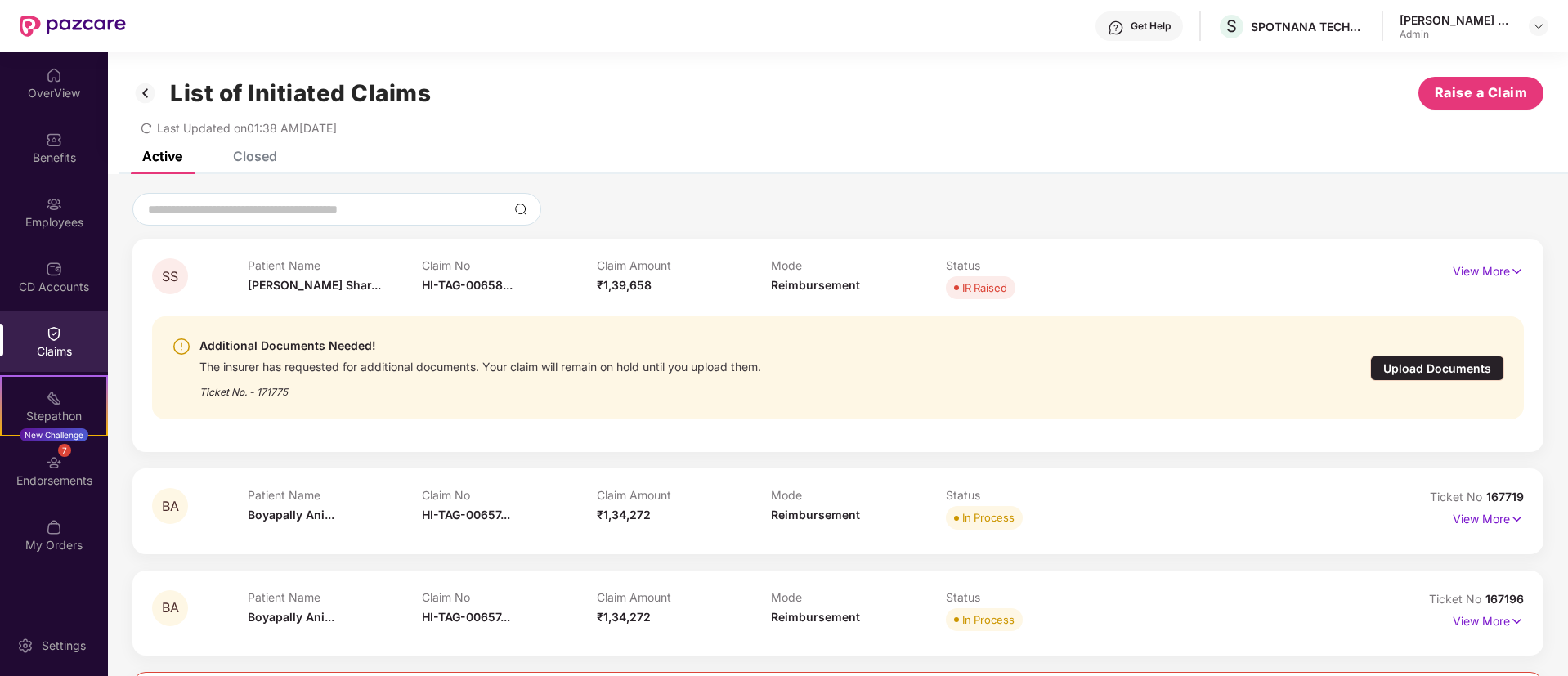
click at [148, 94] on img at bounding box center [146, 93] width 26 height 28
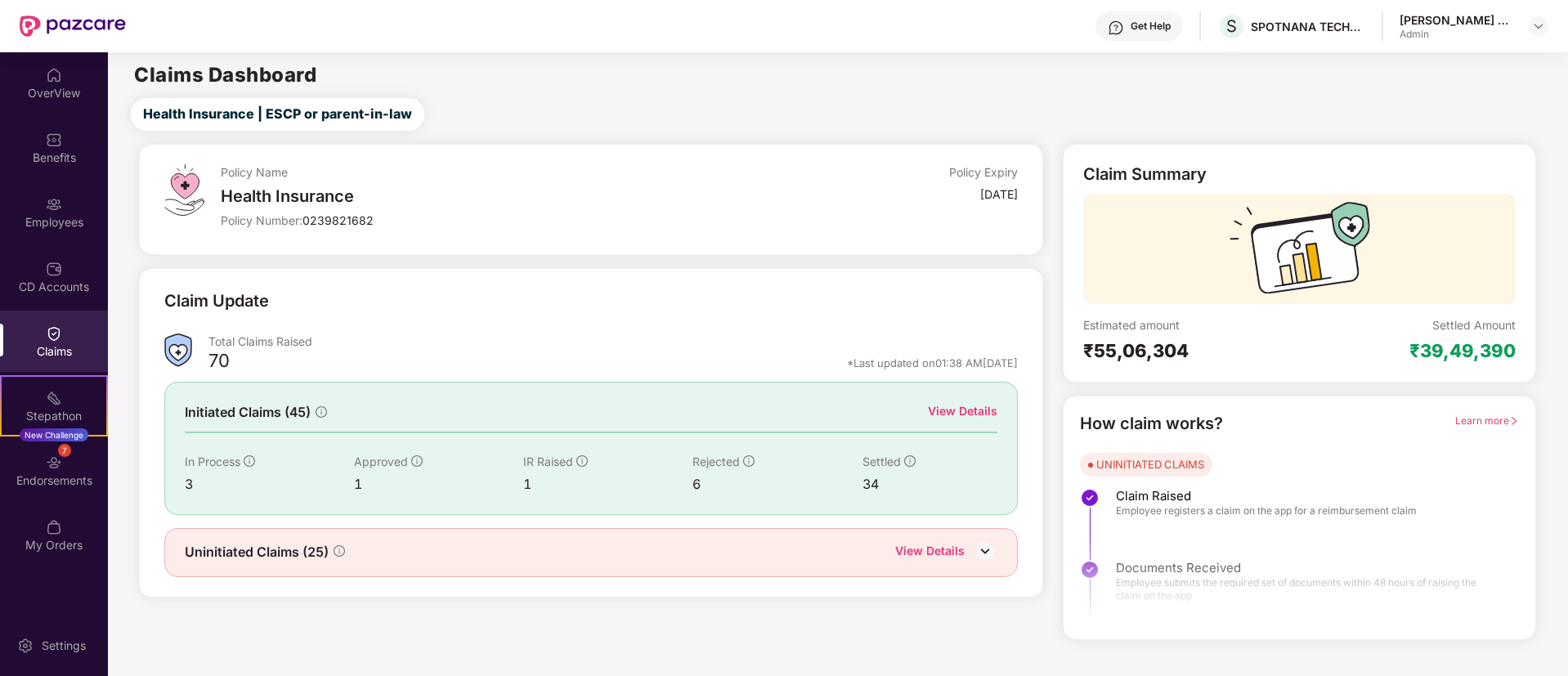
click at [825, 295] on div "Claim Update" at bounding box center [591, 311] width 854 height 45
click at [250, 461] on icon "info-circle" at bounding box center [249, 461] width 11 height 11
click at [189, 477] on div "3" at bounding box center [270, 484] width 169 height 20
click at [422, 416] on div "Initiated Claims (45) View Details" at bounding box center [592, 412] width 813 height 20
click at [970, 413] on div "View Details" at bounding box center [963, 411] width 70 height 18
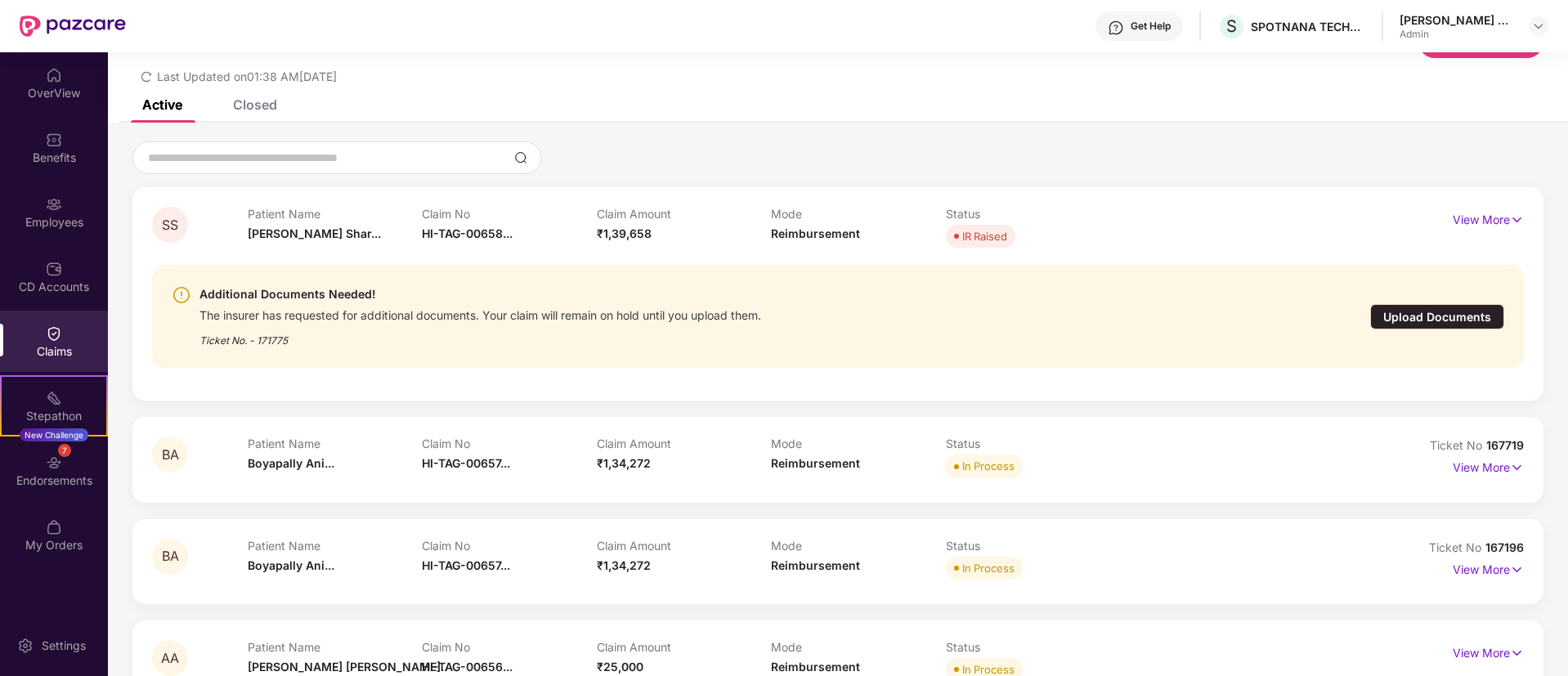
scroll to position [98, 0]
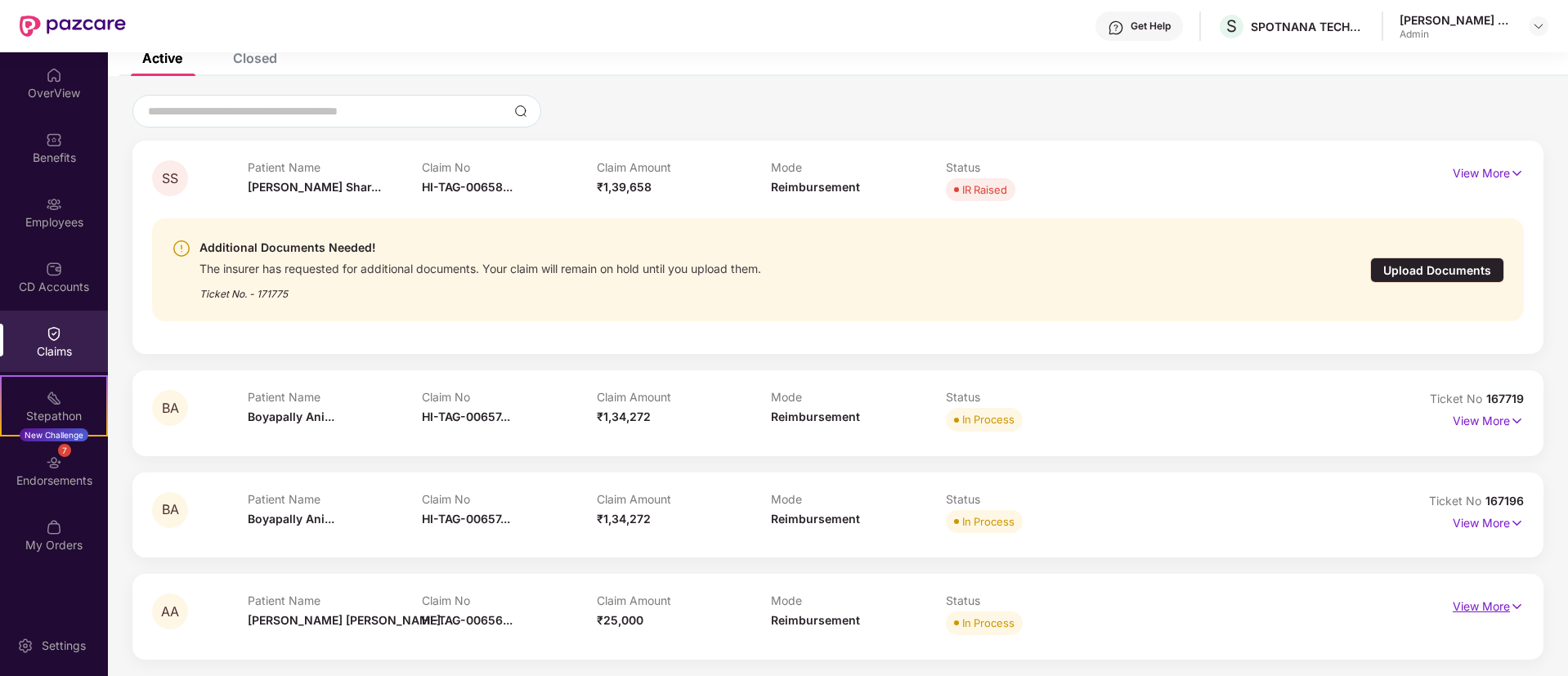
click at [1471, 610] on p "View More" at bounding box center [1489, 604] width 72 height 22
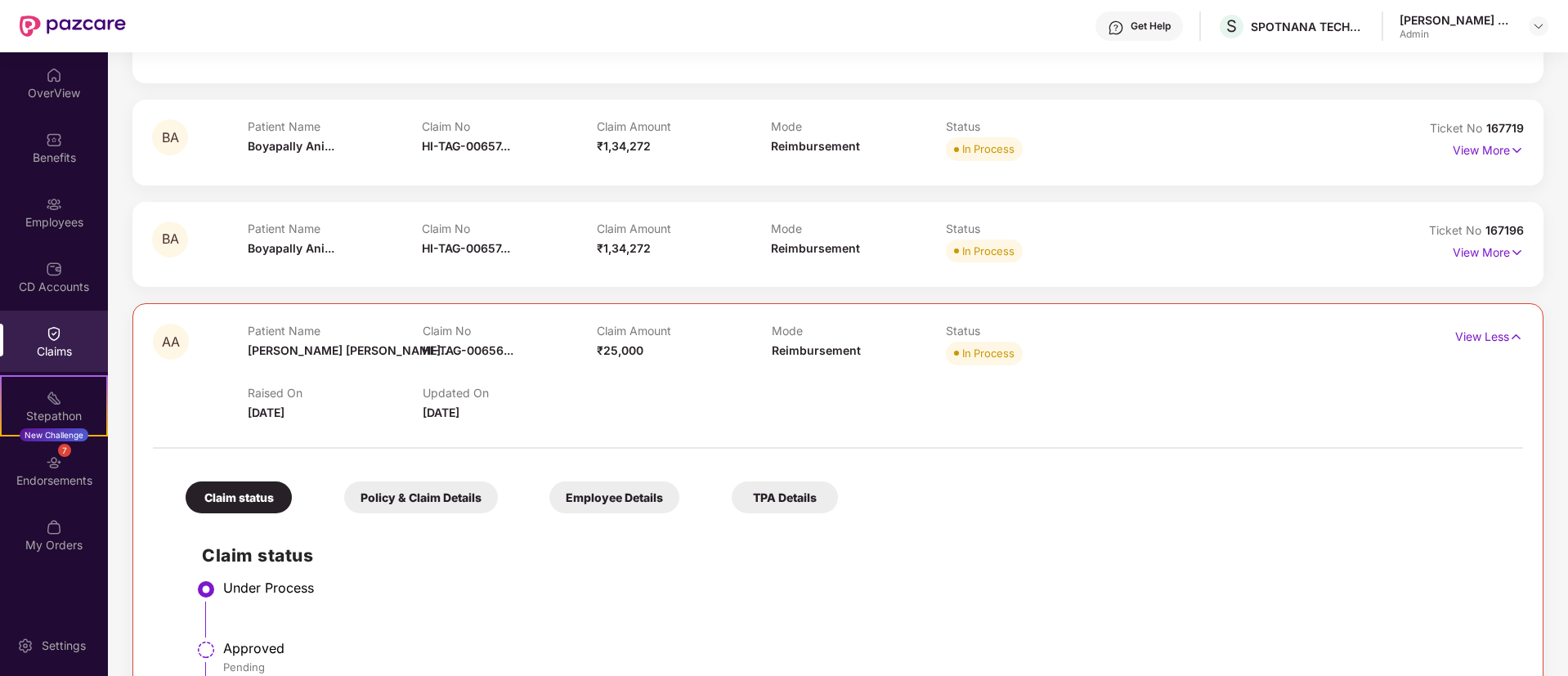
scroll to position [489, 0]
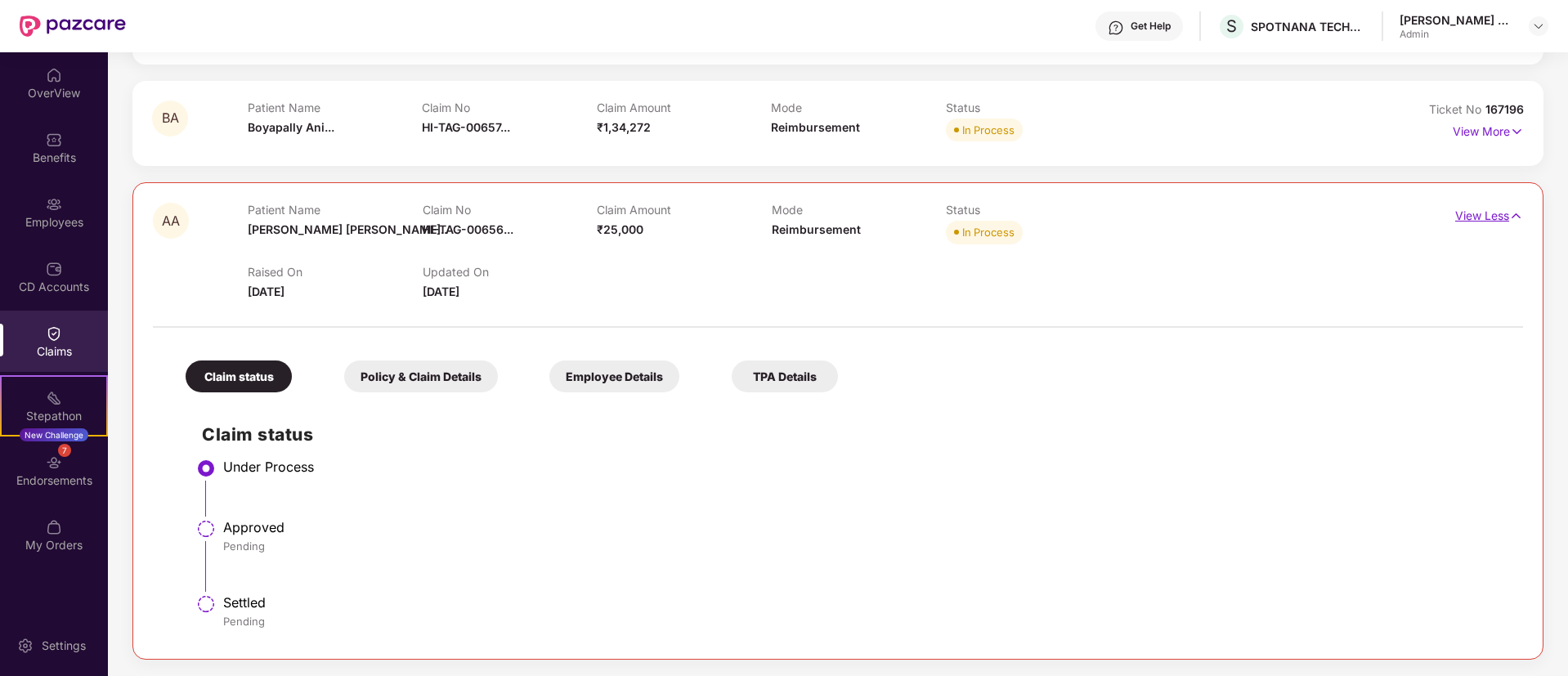
click at [1484, 222] on p "View Less" at bounding box center [1489, 213] width 68 height 22
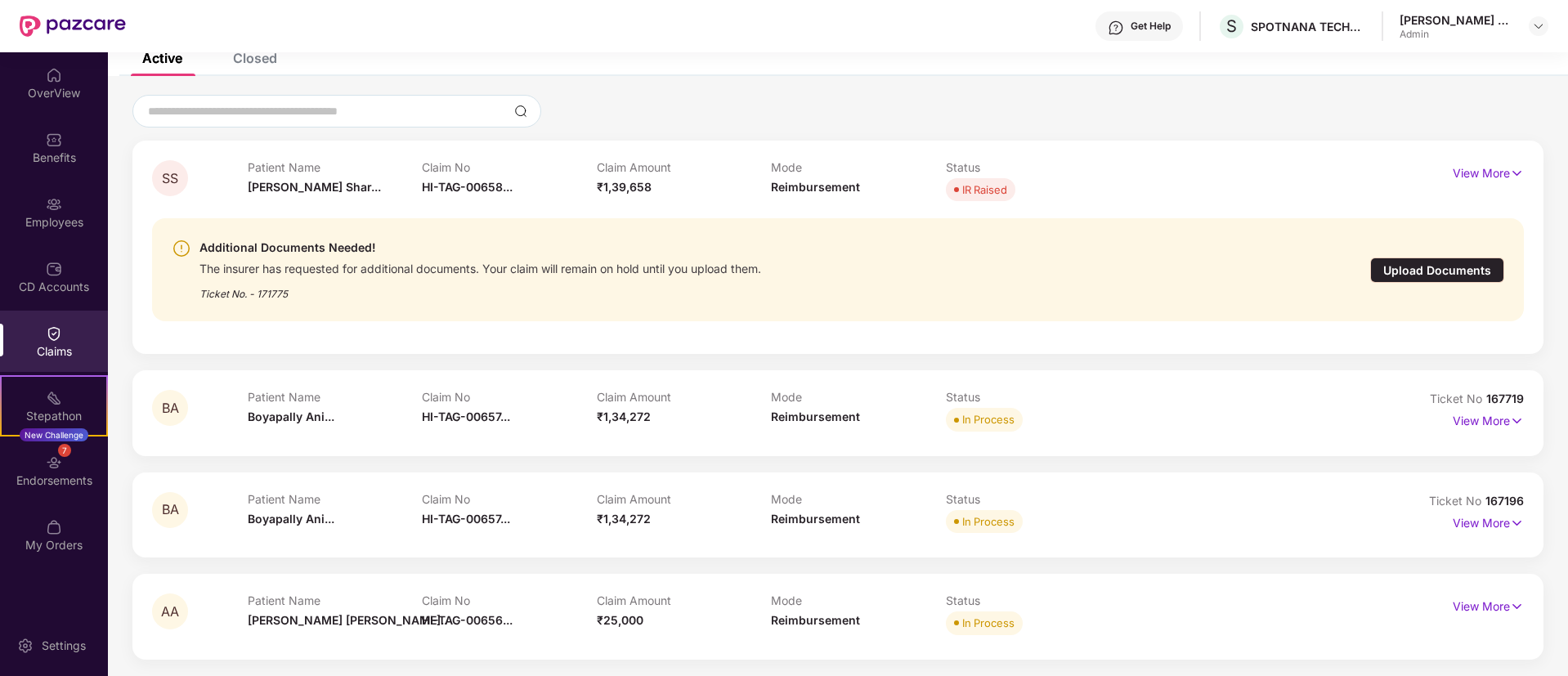
scroll to position [0, 0]
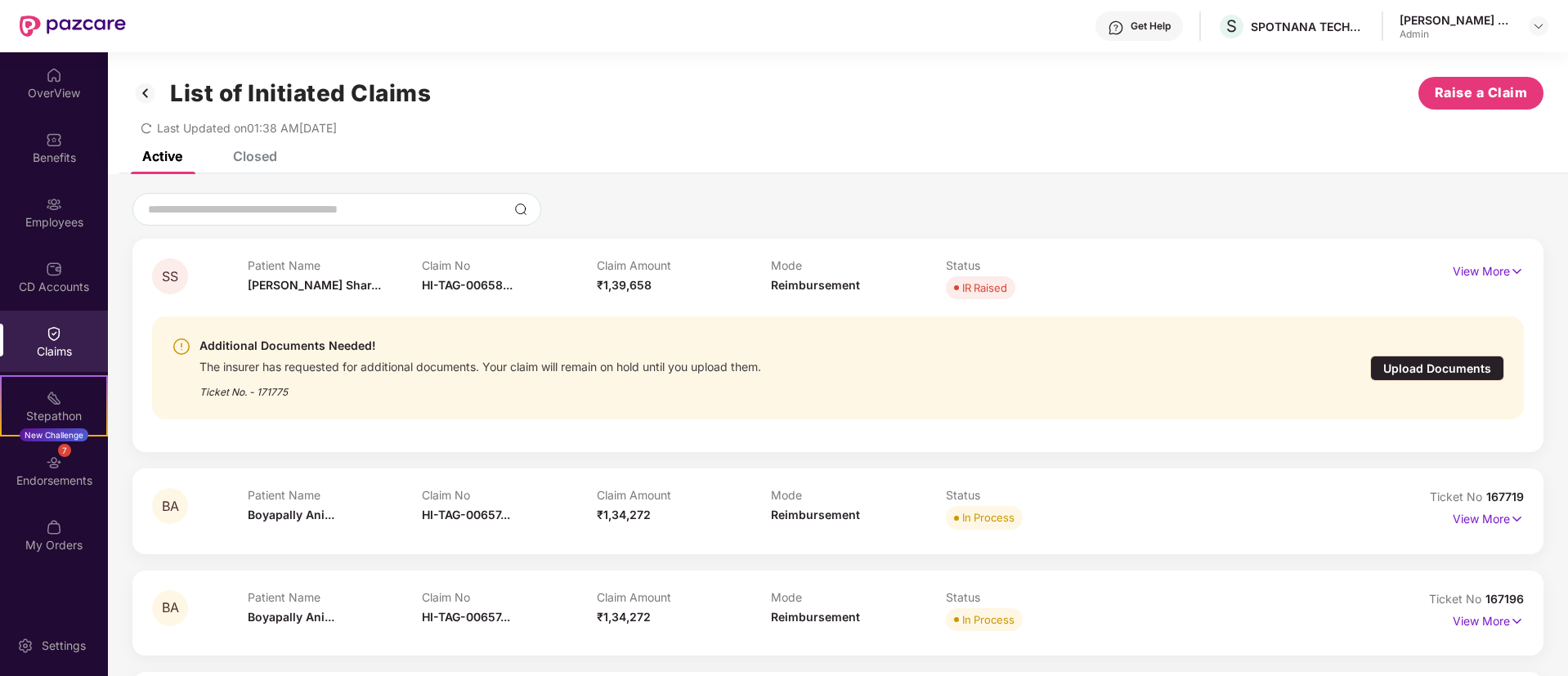
click at [233, 151] on div "Closed" at bounding box center [255, 156] width 45 height 17
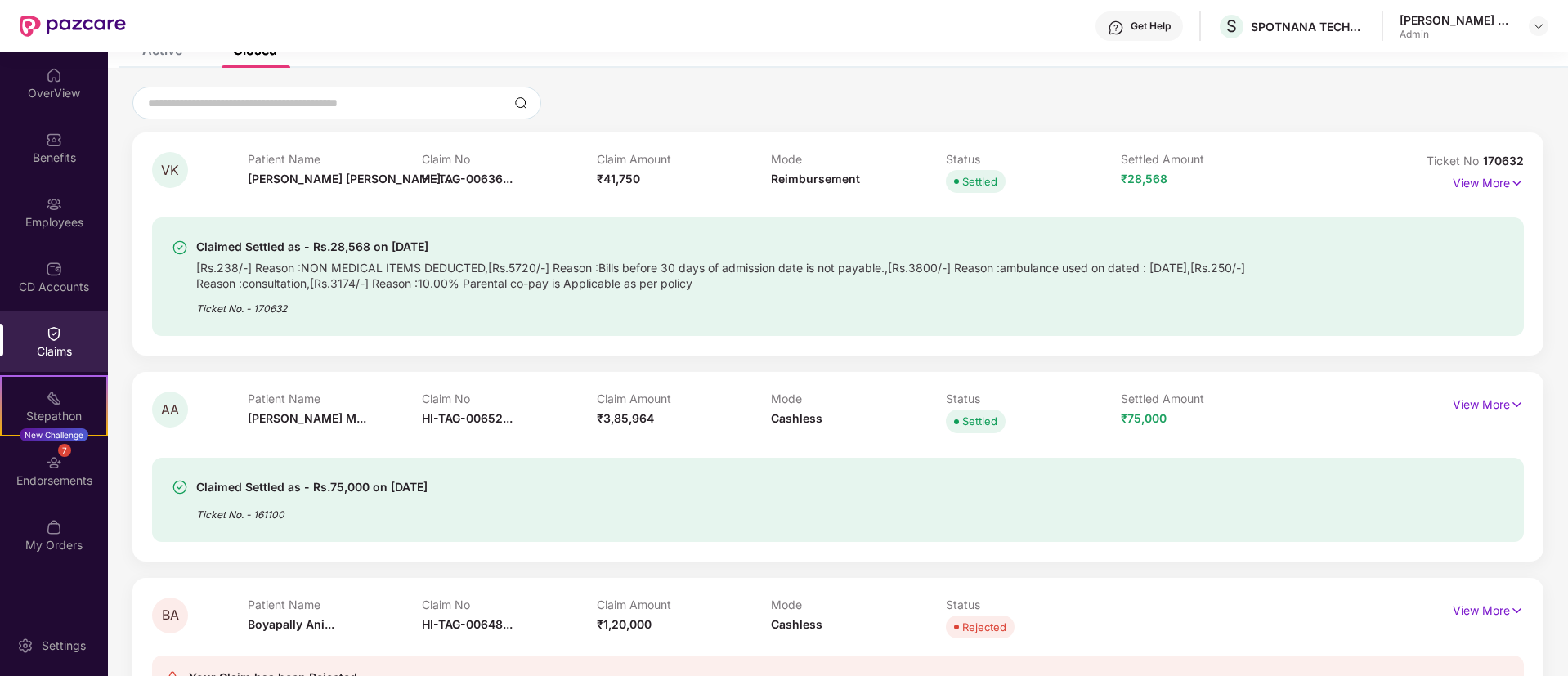
scroll to position [368, 0]
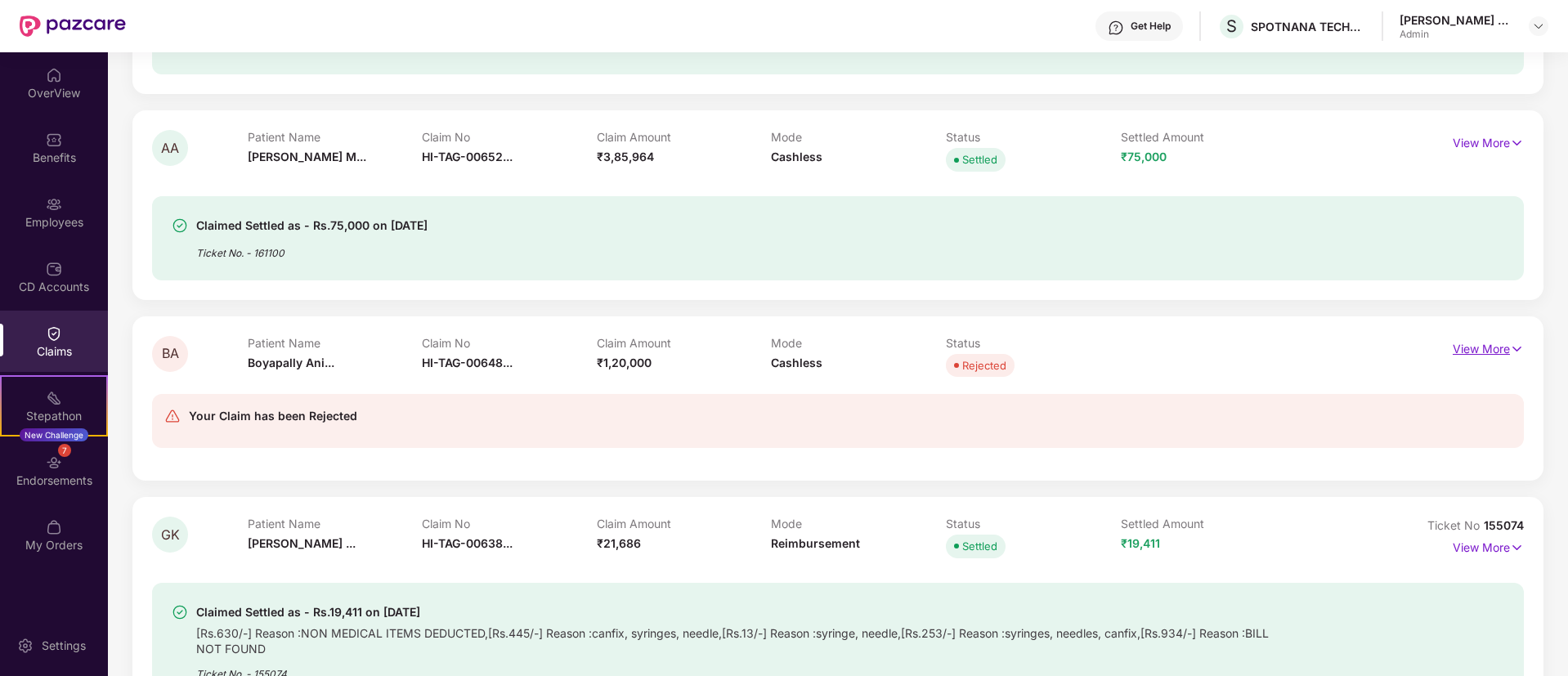
click at [1489, 352] on p "View More" at bounding box center [1489, 346] width 72 height 22
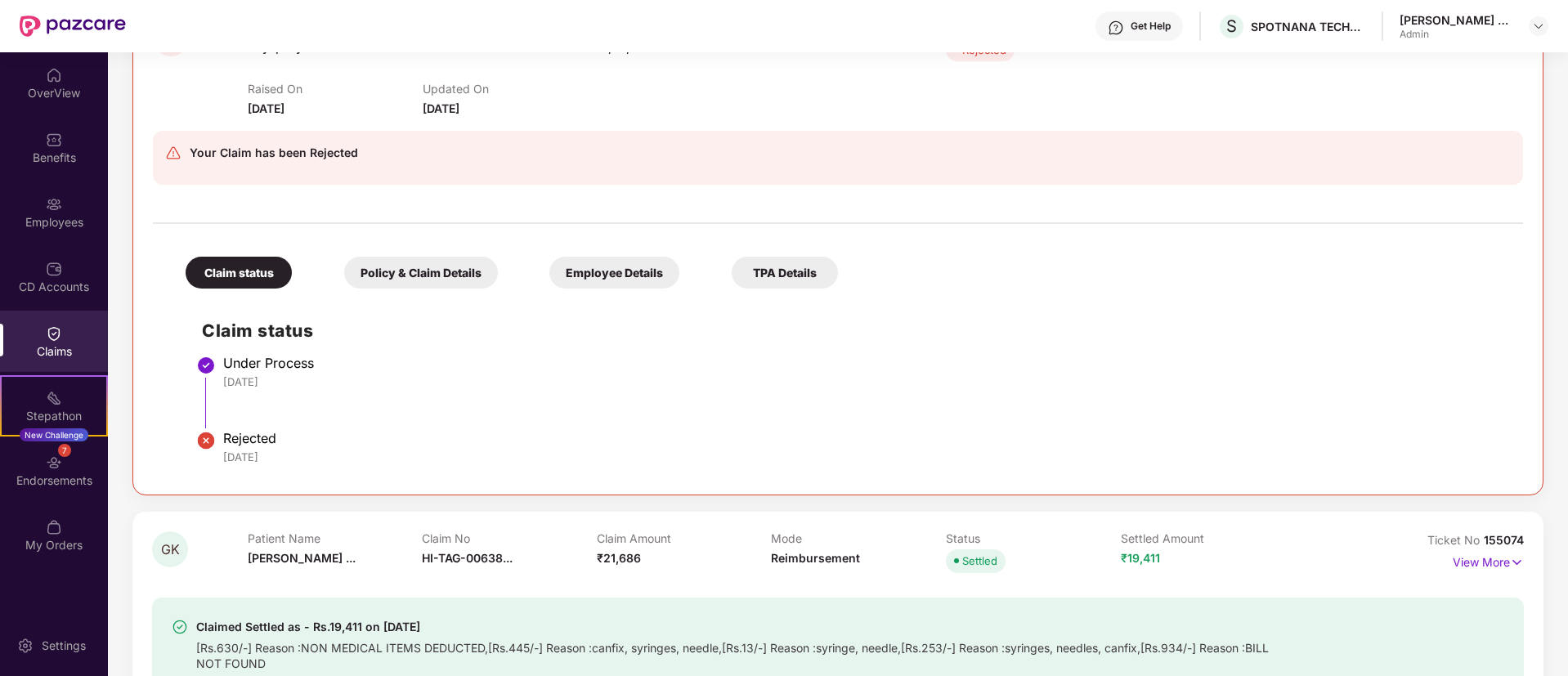
scroll to position [735, 0]
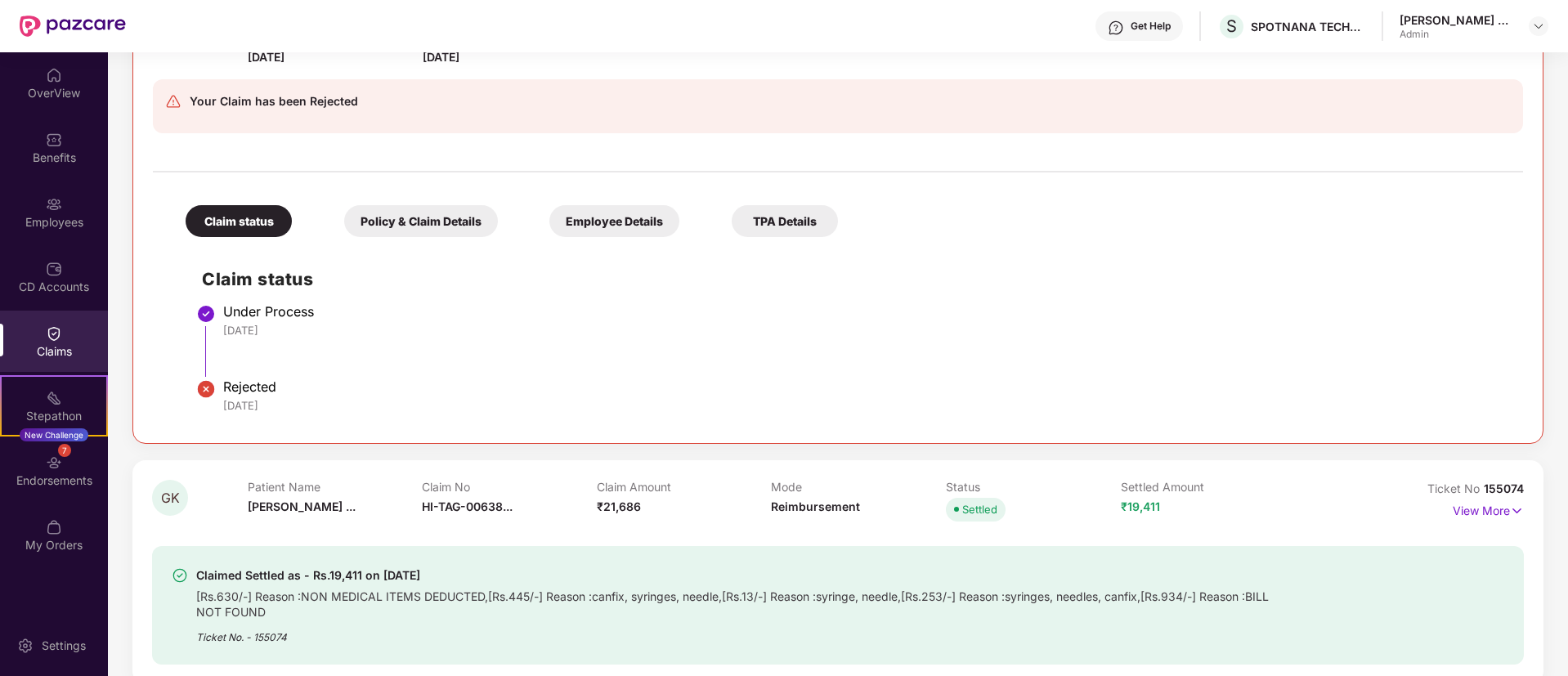
click at [408, 221] on div "Policy & Claim Details" at bounding box center [421, 221] width 154 height 32
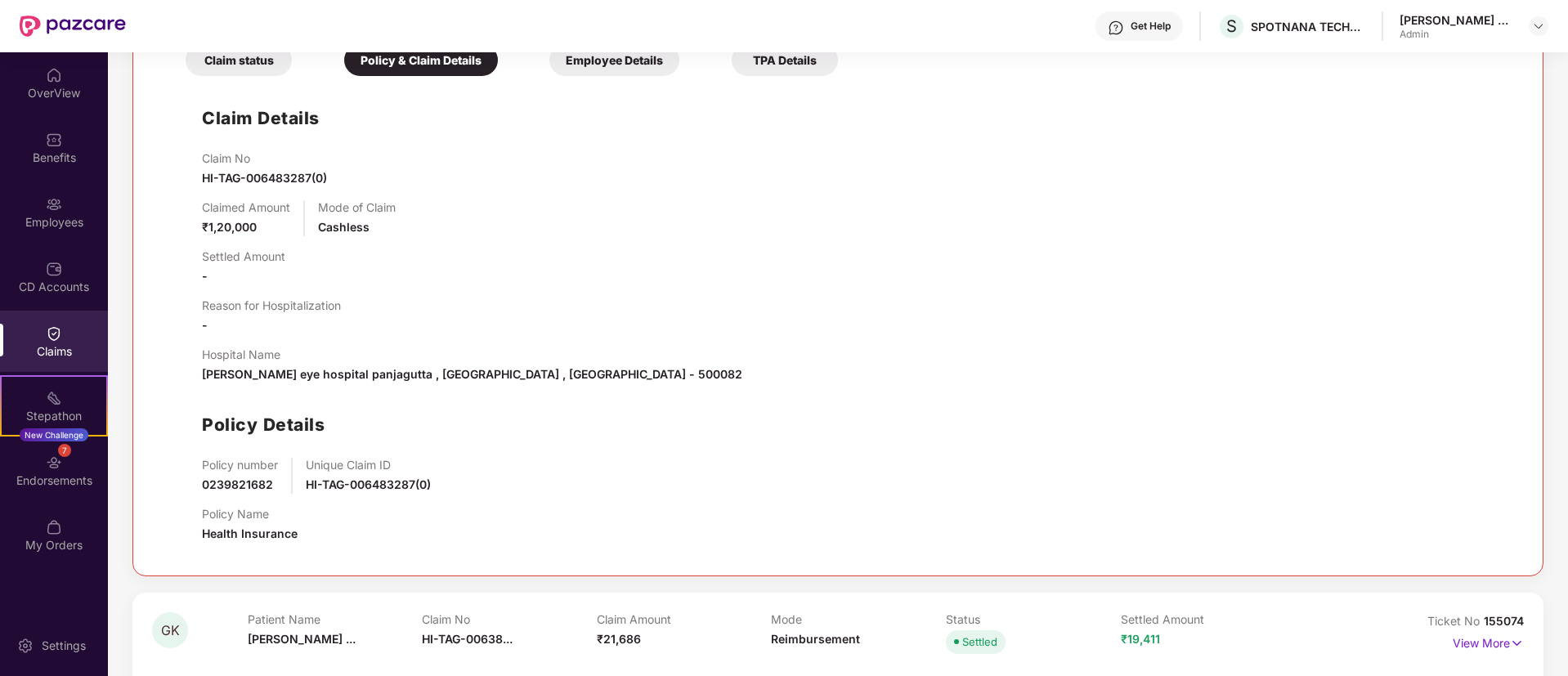
scroll to position [858, 0]
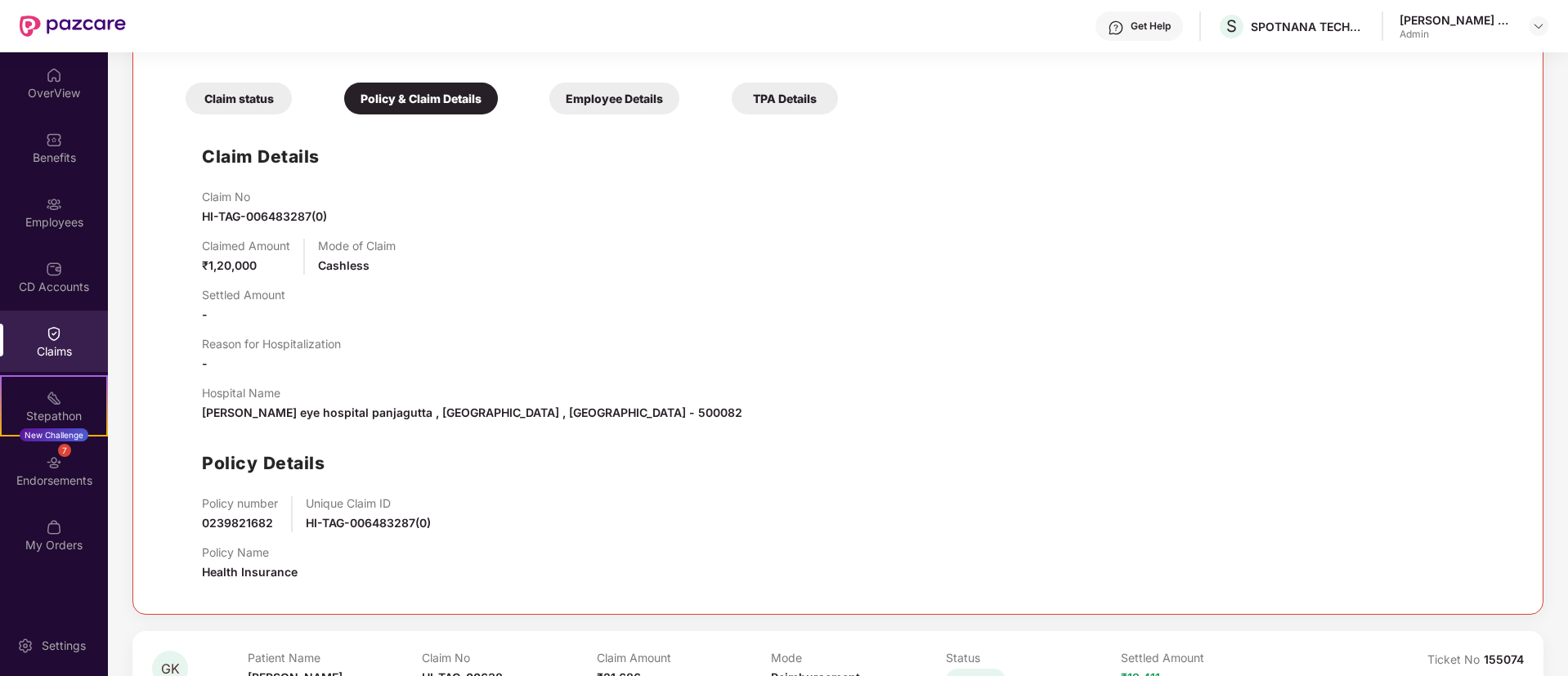
click at [590, 103] on div "Employee Details" at bounding box center [614, 99] width 130 height 32
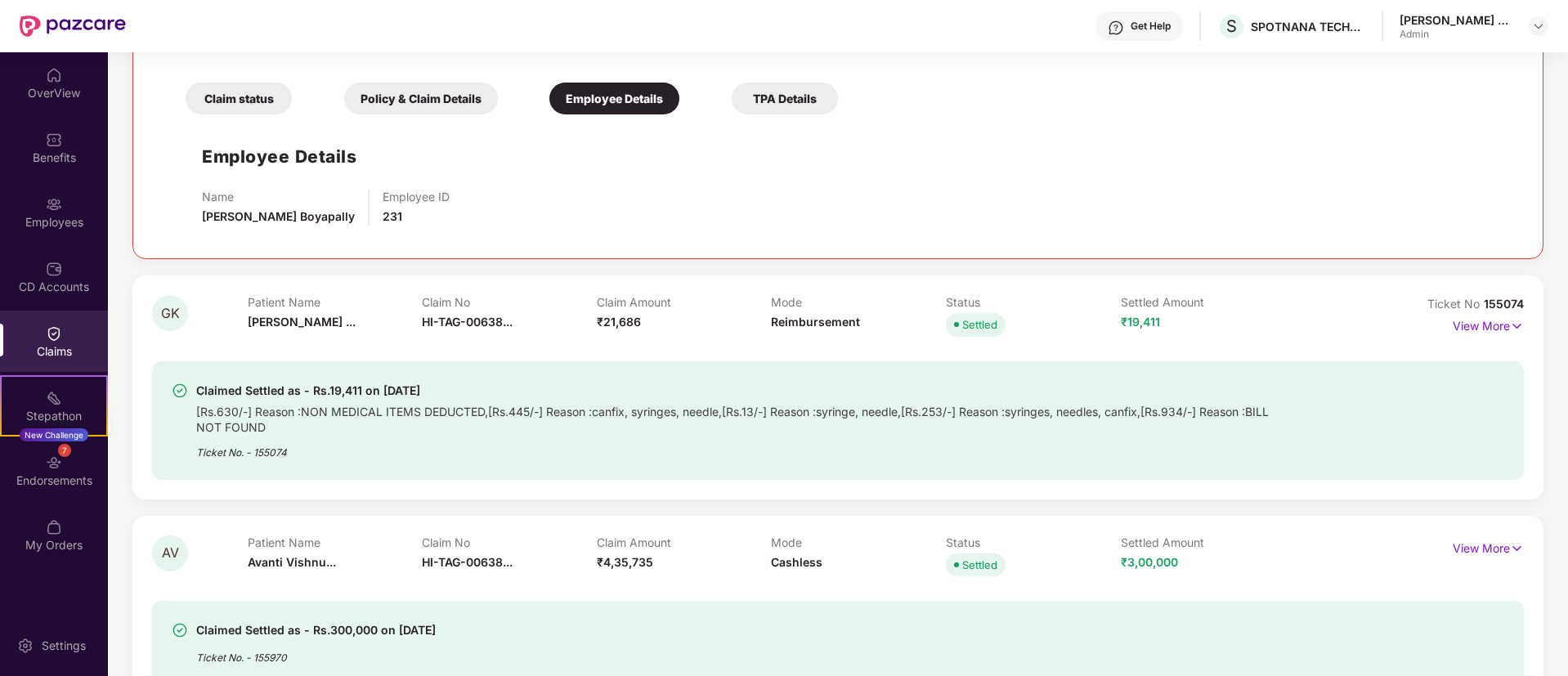
click at [243, 105] on div "Claim status" at bounding box center [239, 99] width 106 height 32
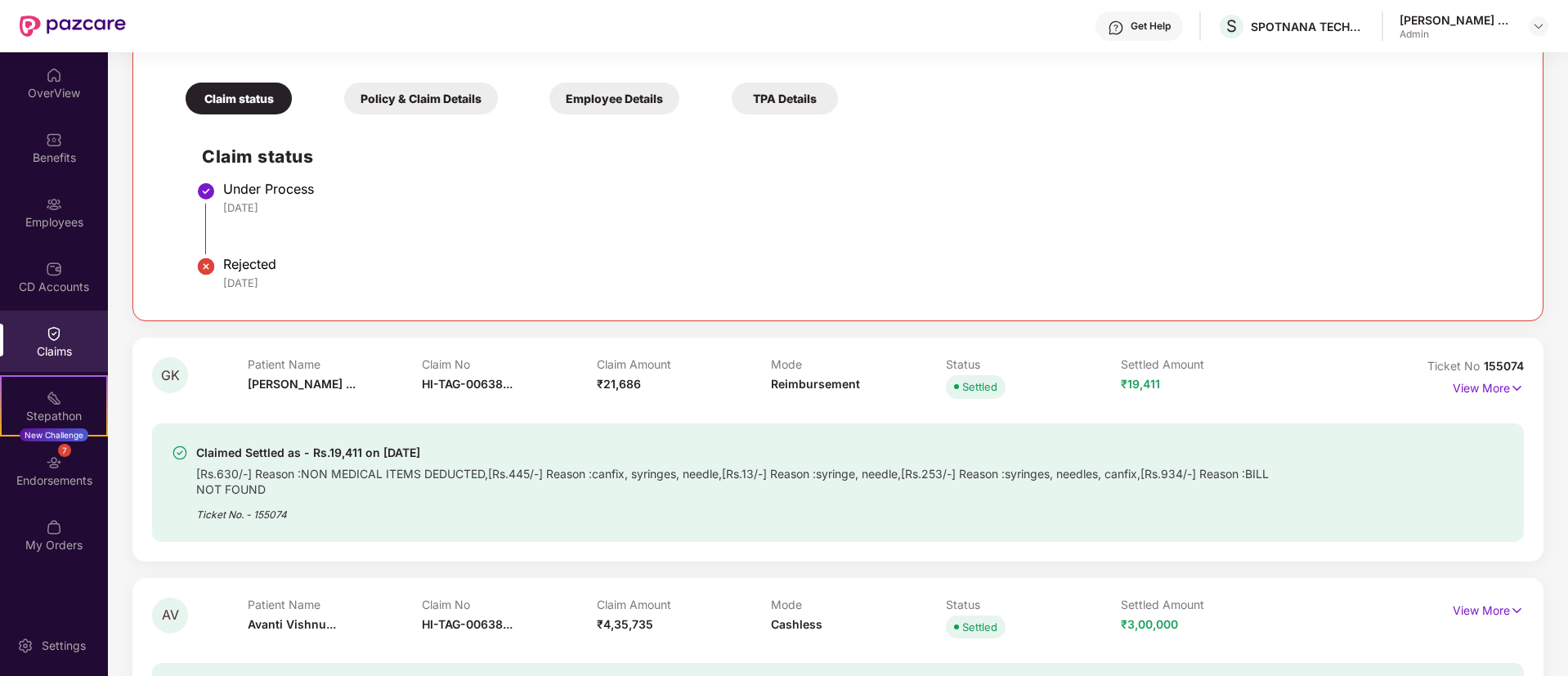
scroll to position [613, 0]
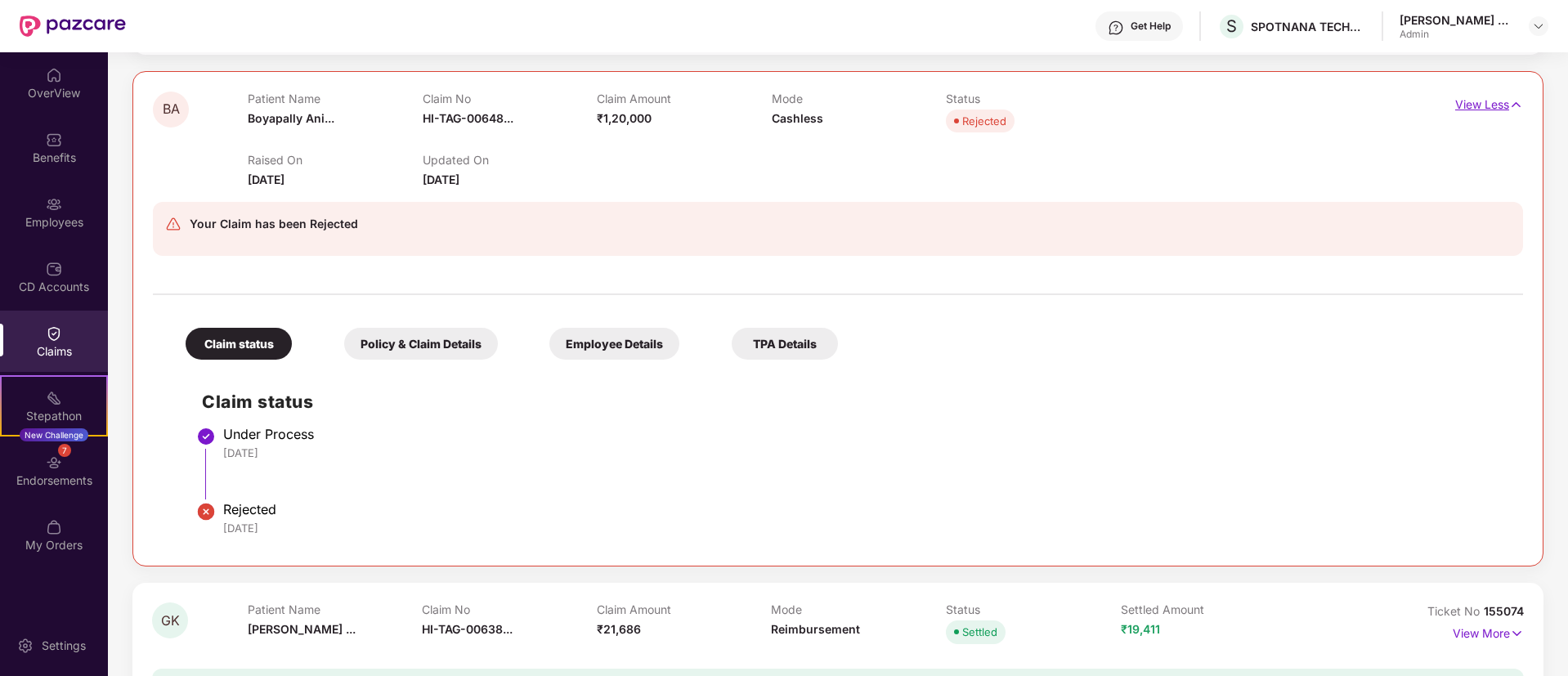
click at [1484, 100] on p "View Less" at bounding box center [1489, 102] width 68 height 22
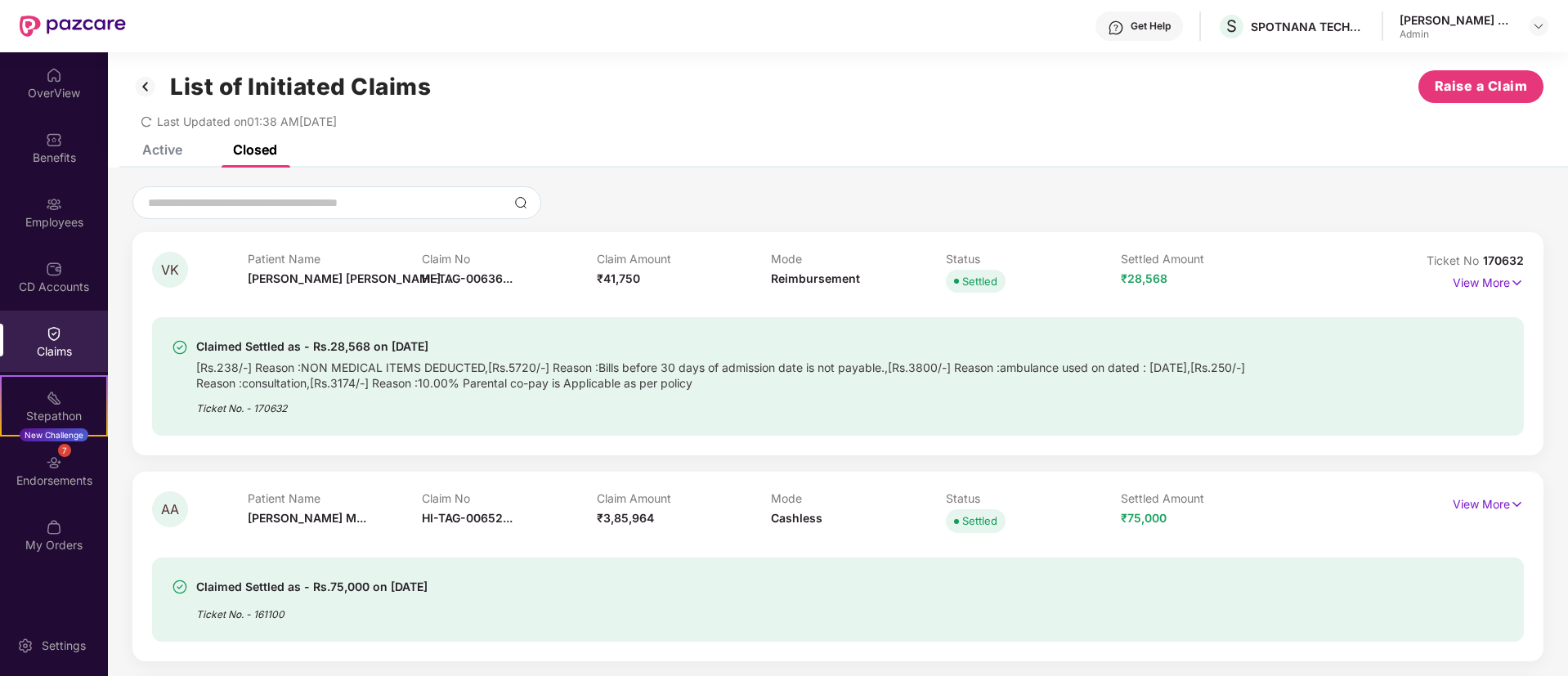
scroll to position [0, 0]
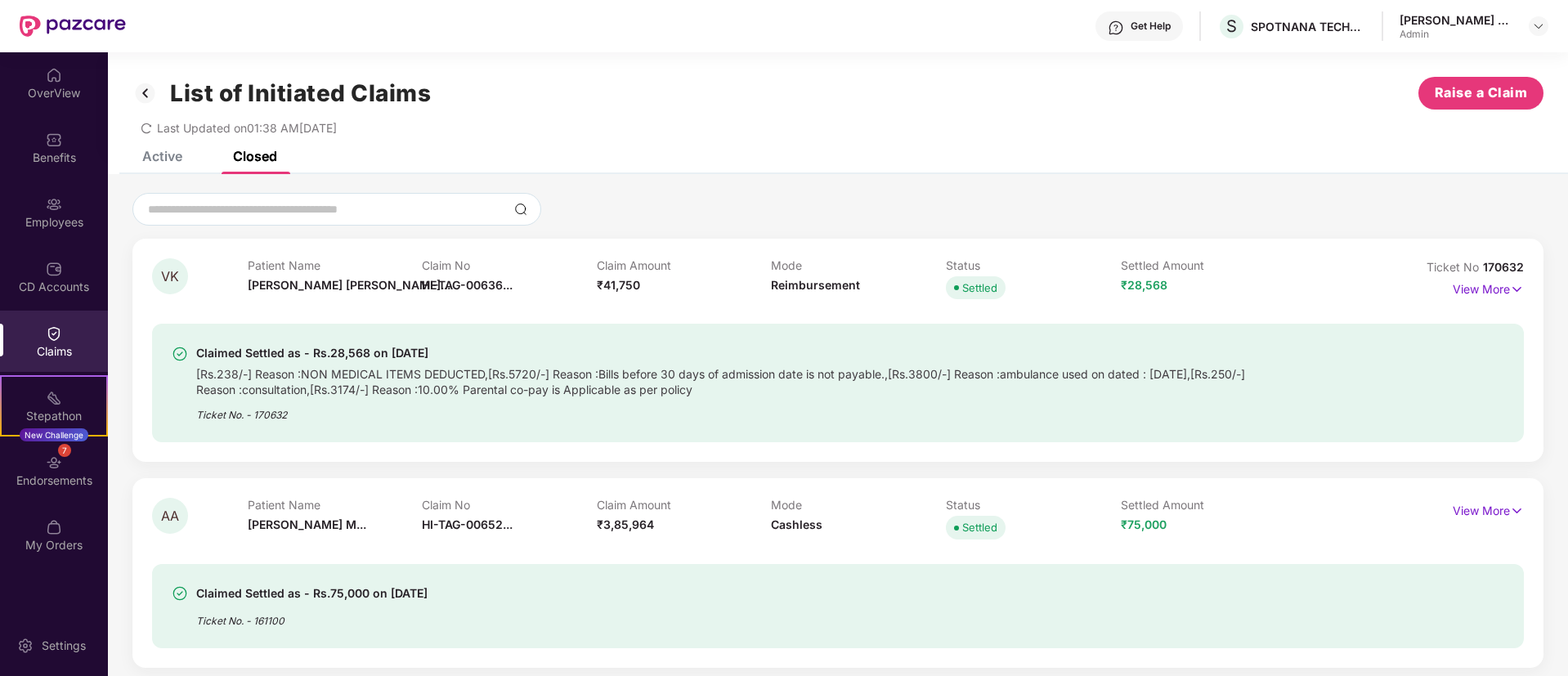
click at [149, 98] on img at bounding box center [146, 93] width 26 height 28
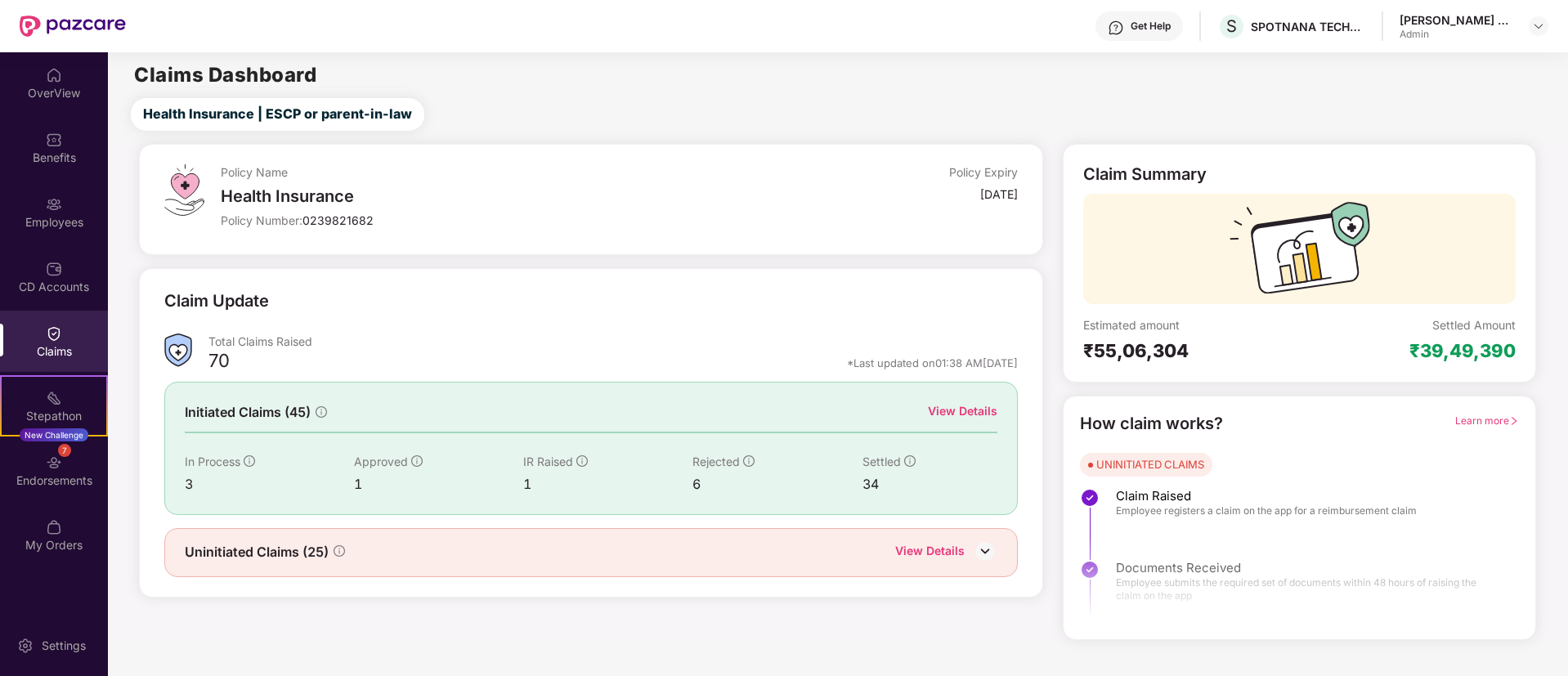
click at [40, 327] on div "Claims" at bounding box center [54, 341] width 108 height 61
click at [955, 409] on div "View Details" at bounding box center [963, 411] width 70 height 18
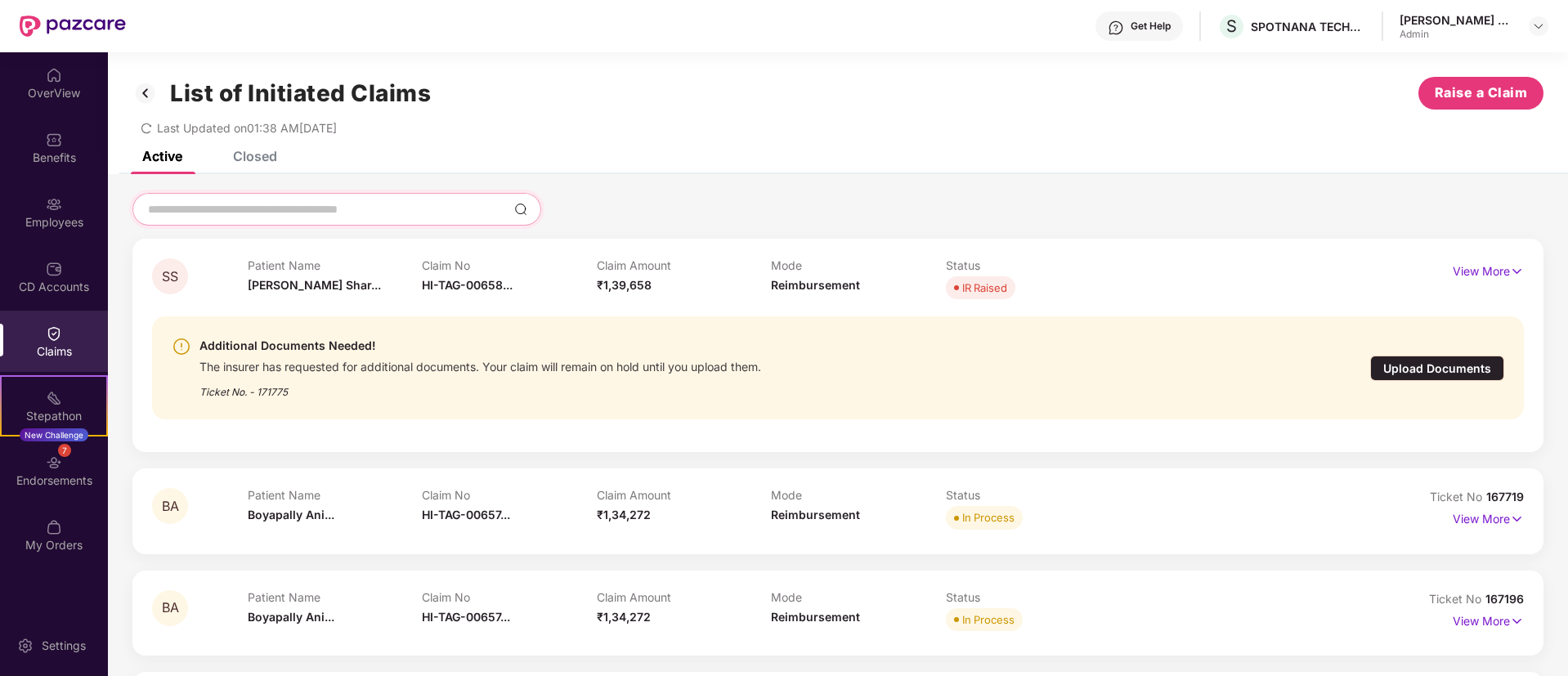
click at [266, 212] on input at bounding box center [327, 210] width 361 height 17
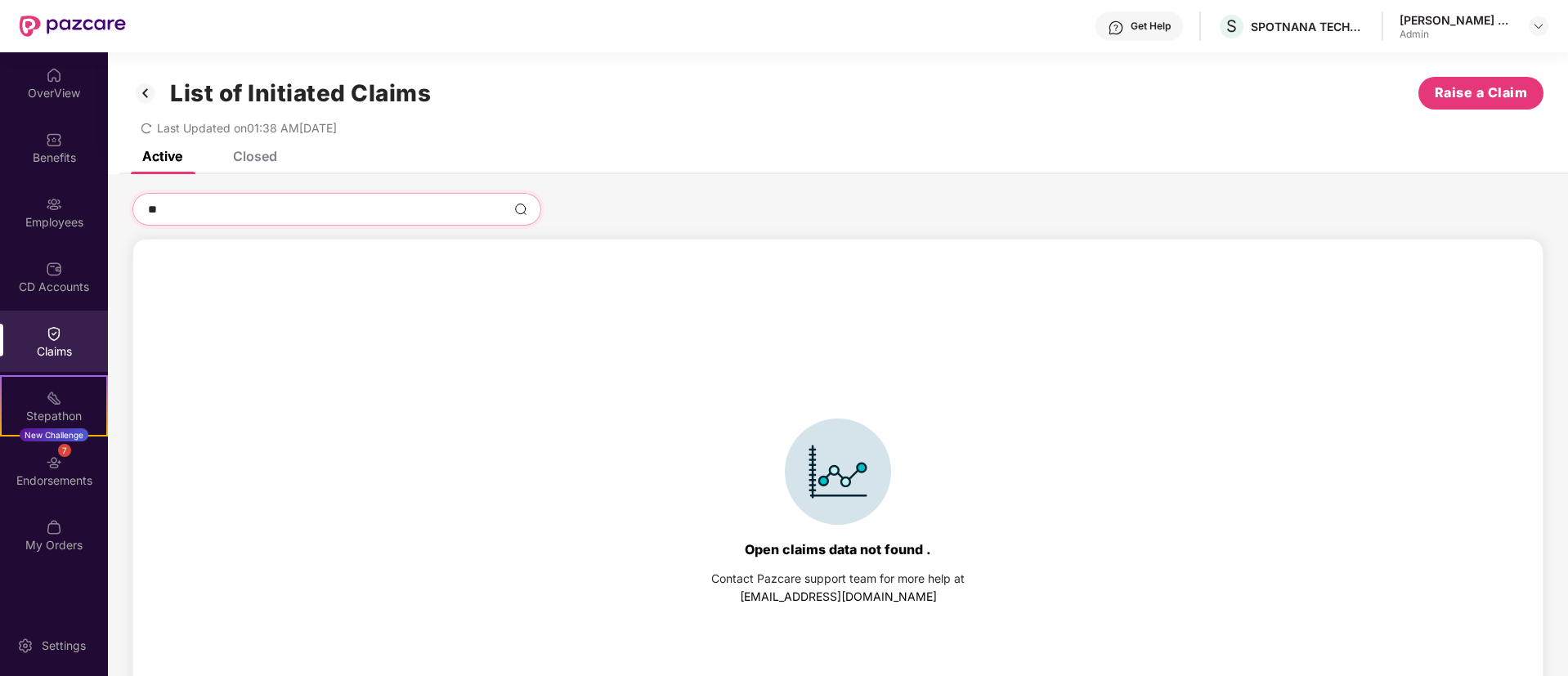
type input "*"
type input "******"
click at [306, 193] on div "******" at bounding box center [337, 208] width 409 height 32
click at [144, 86] on img at bounding box center [146, 93] width 26 height 28
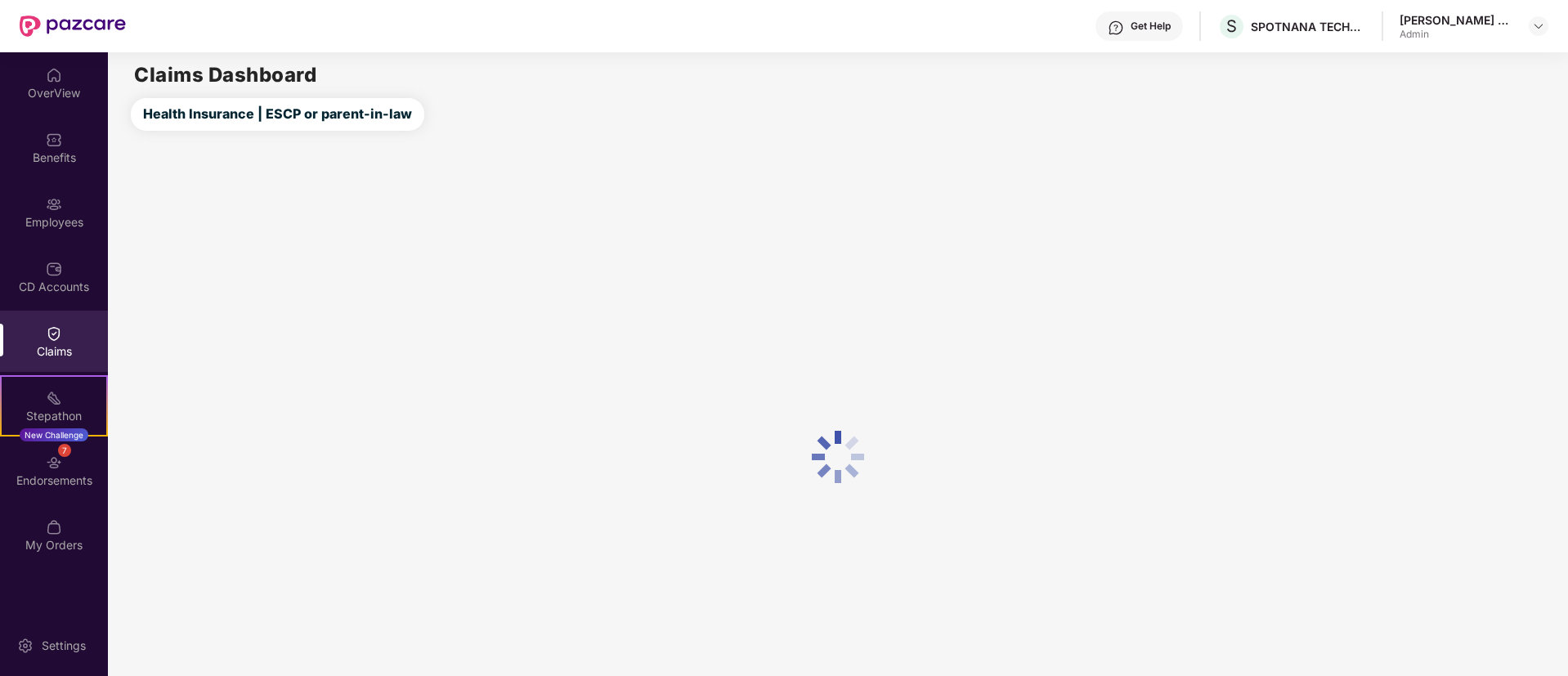
click at [541, 294] on div at bounding box center [838, 456] width 1460 height 652
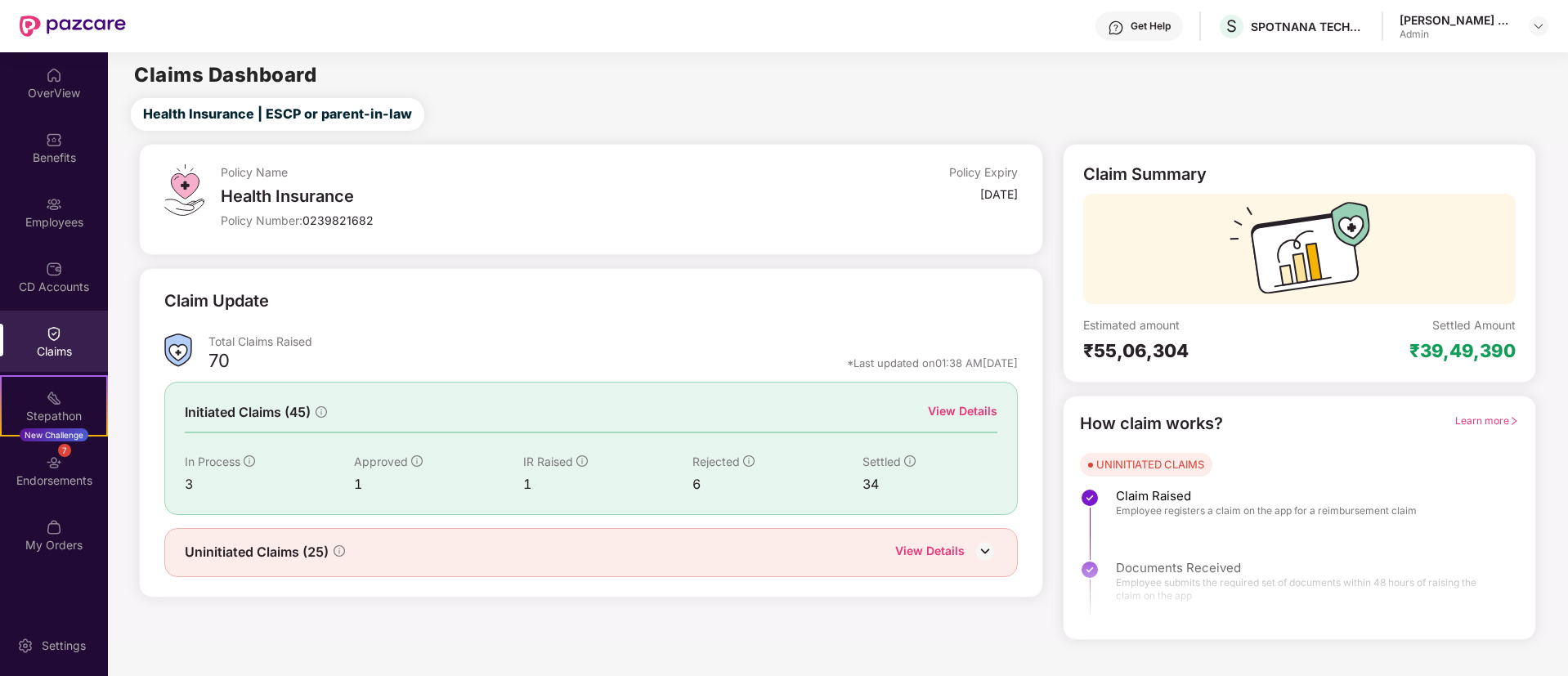
click at [982, 544] on img at bounding box center [985, 551] width 24 height 24
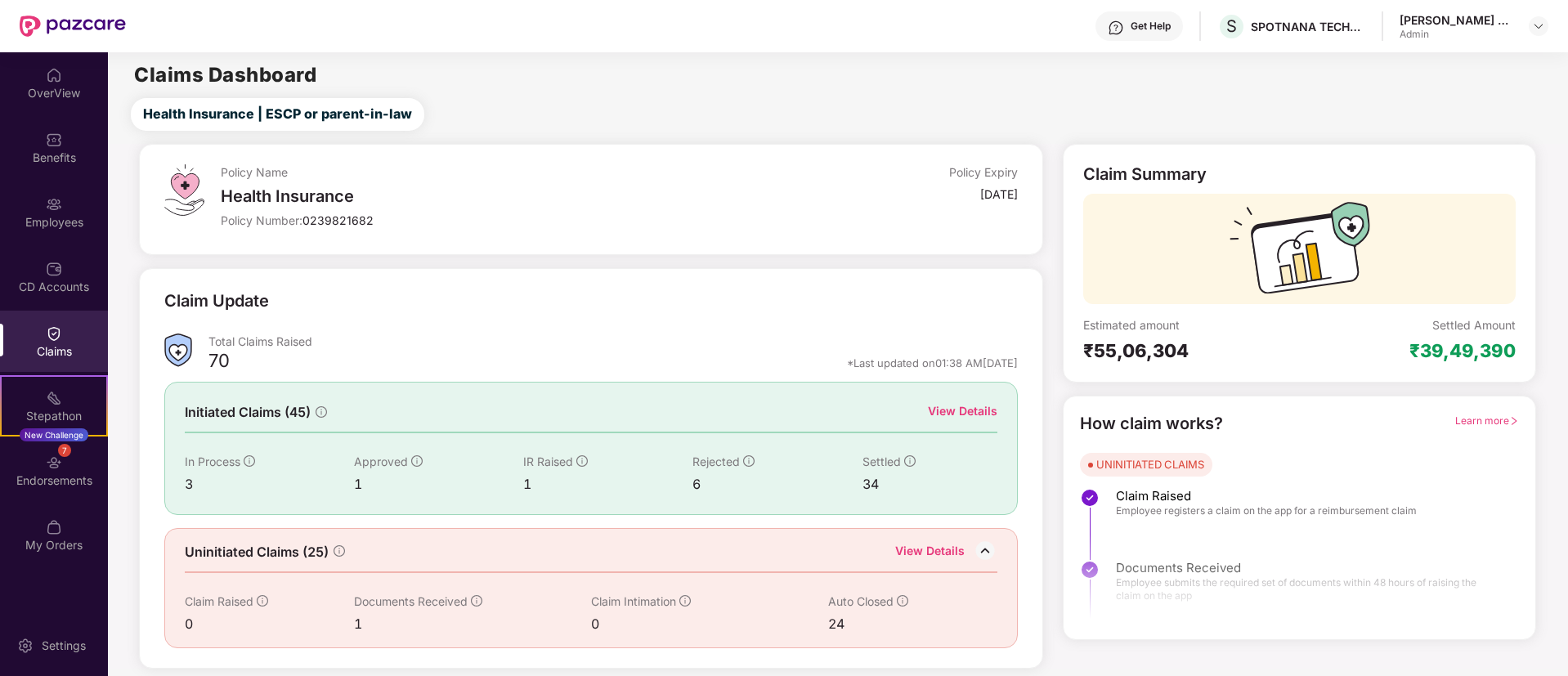
click at [795, 85] on main "Claims Dashboard Health Insurance | ESCP or parent-in-law Policy Name Health In…" at bounding box center [838, 360] width 1460 height 617
click at [1132, 352] on div "₹55,06,304" at bounding box center [1191, 351] width 216 height 23
click at [72, 92] on div "OverView" at bounding box center [54, 92] width 108 height 17
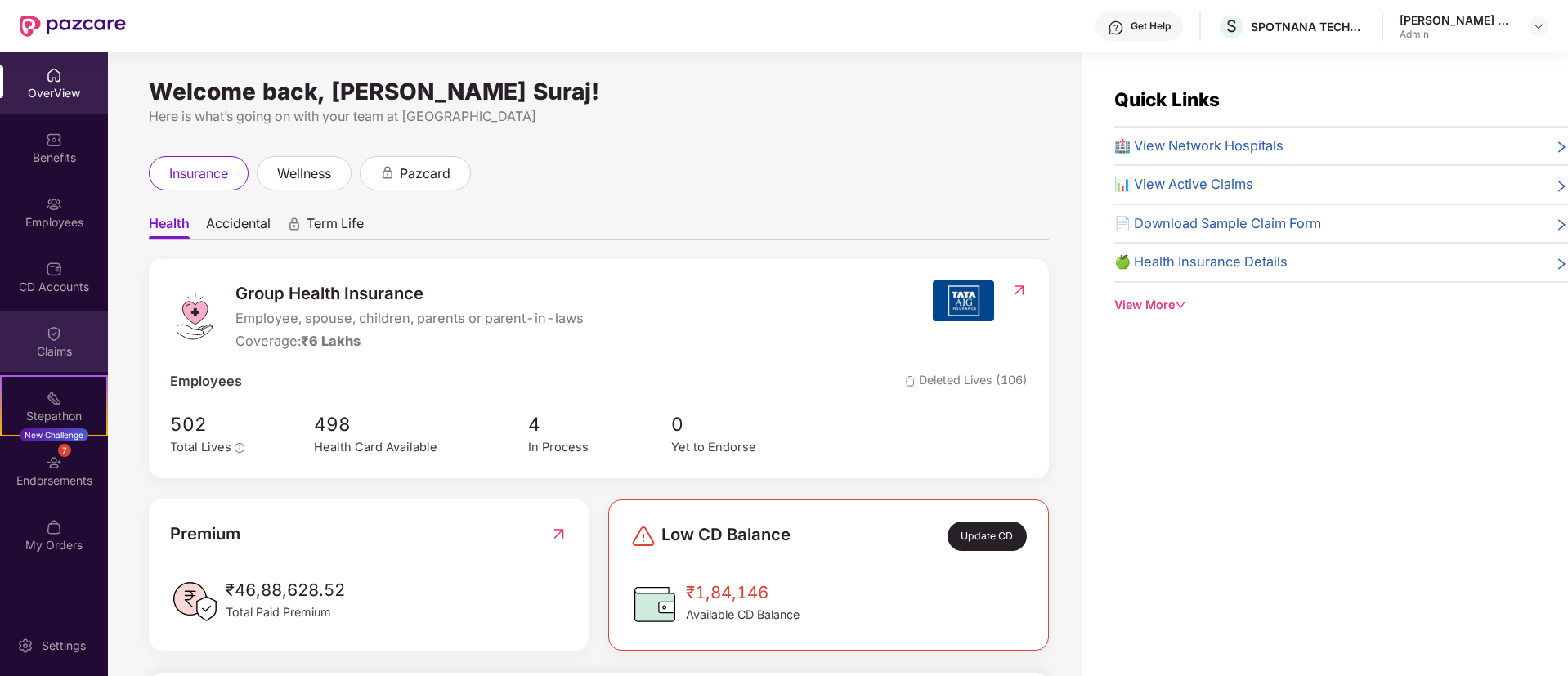
click at [73, 340] on div "Claims" at bounding box center [54, 341] width 108 height 61
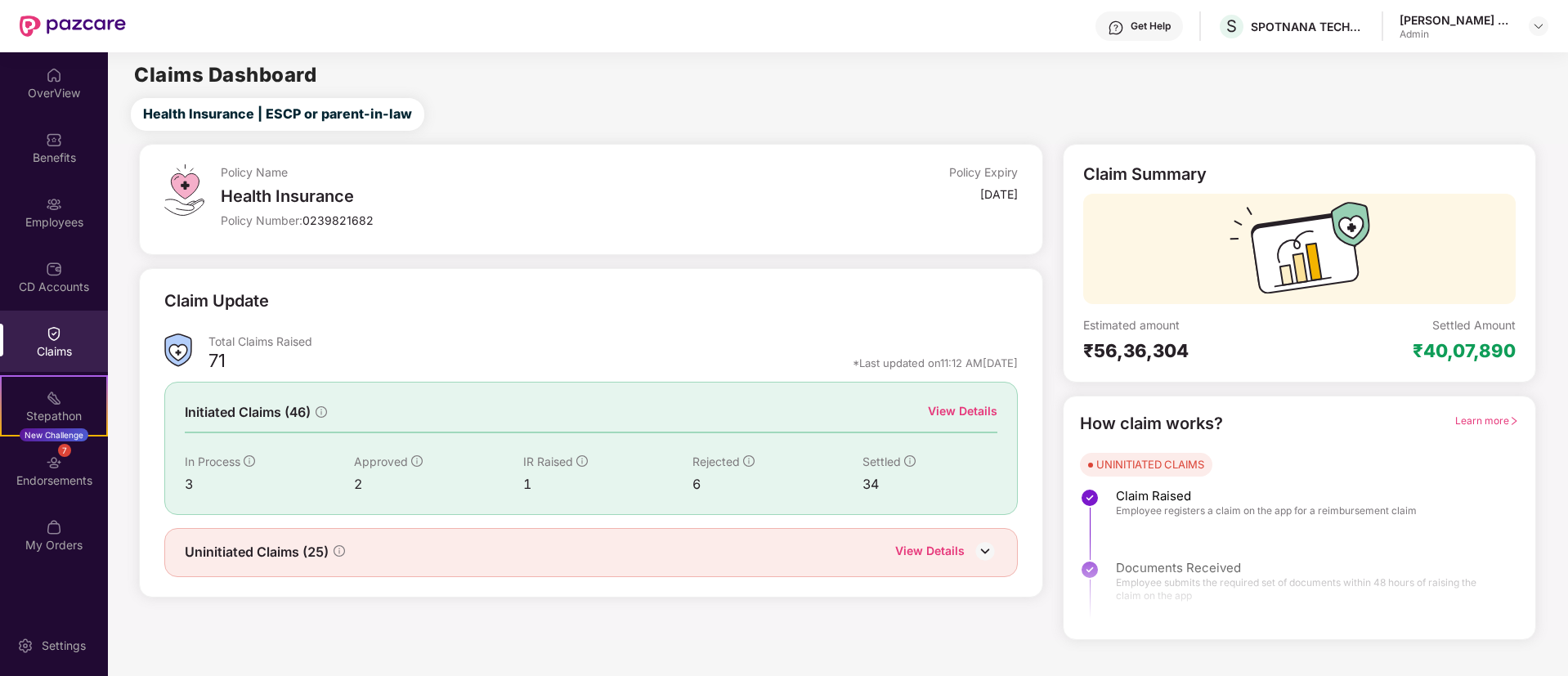
click at [946, 409] on div "View Details" at bounding box center [963, 411] width 70 height 18
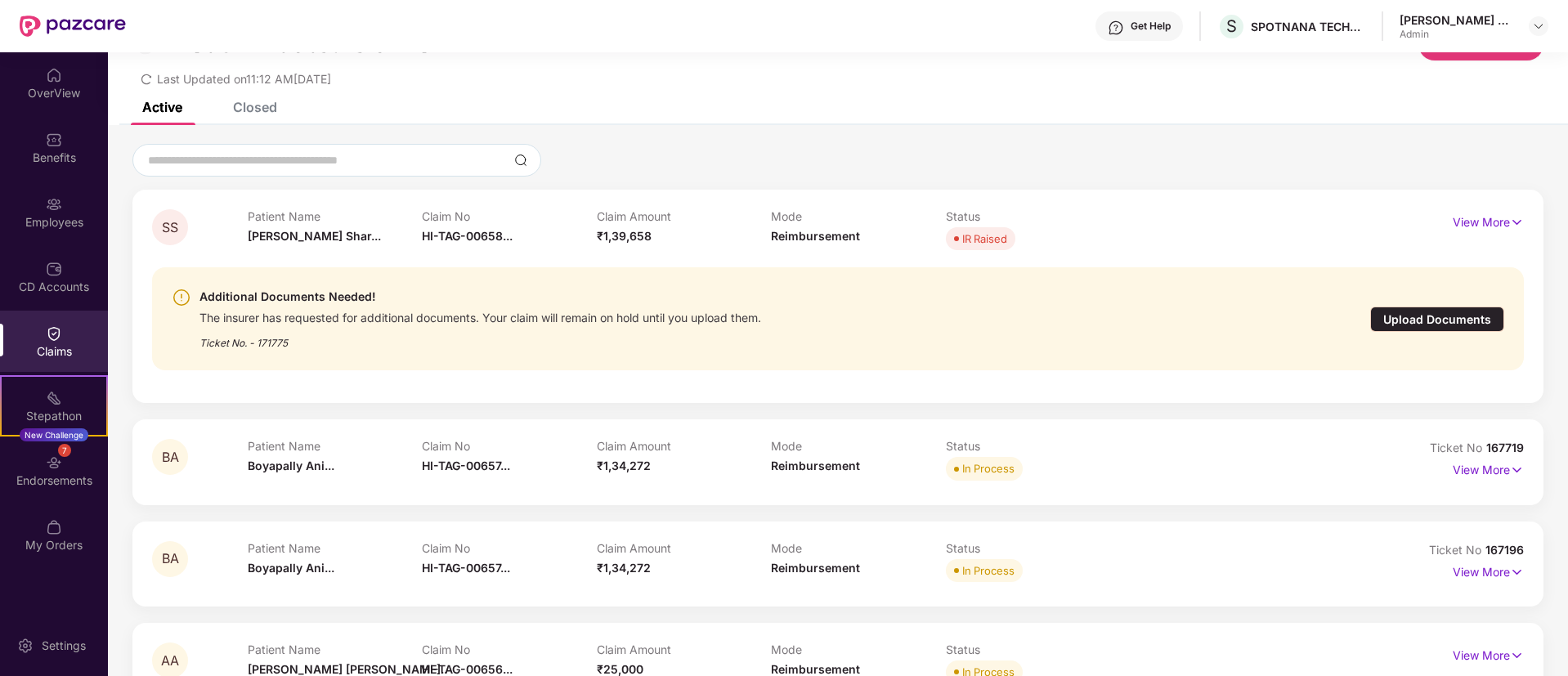
scroll to position [98, 0]
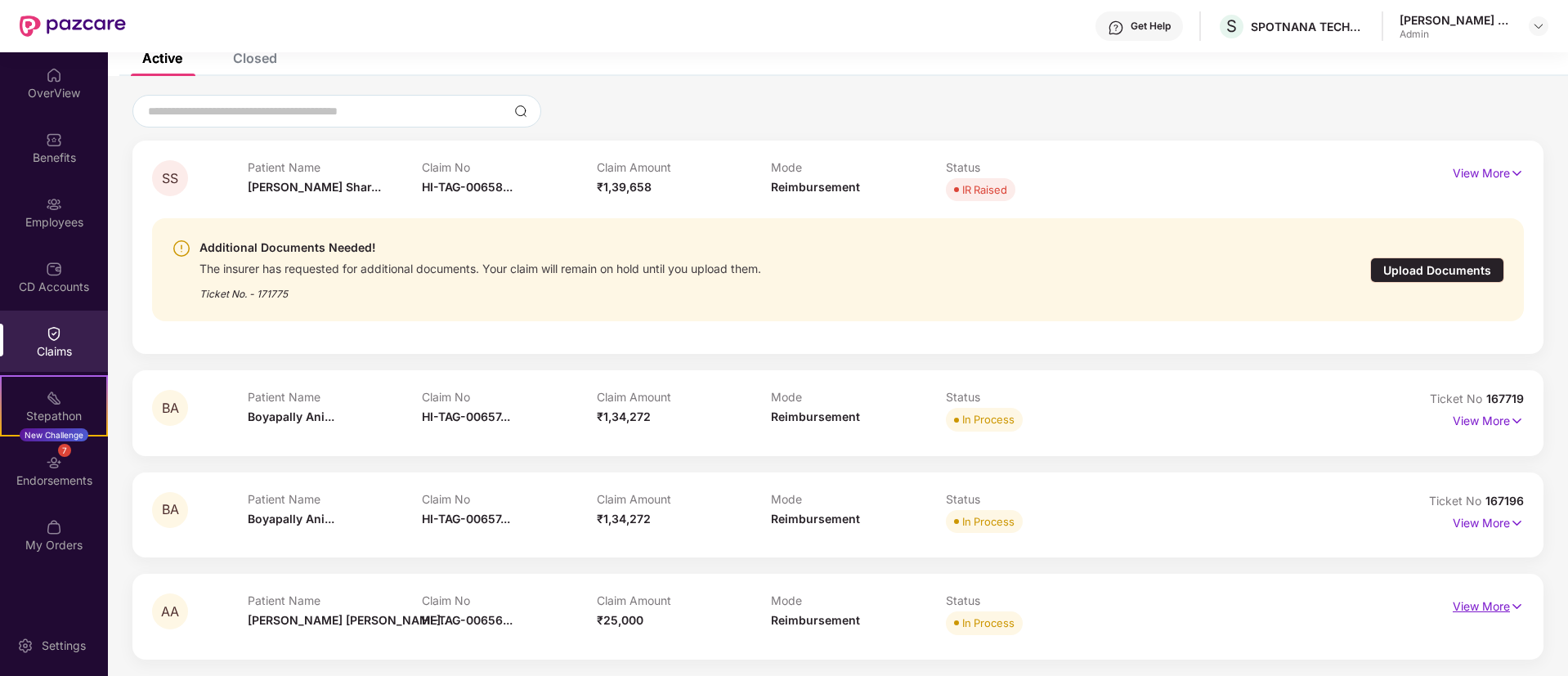
click at [1472, 601] on p "View More" at bounding box center [1489, 604] width 72 height 22
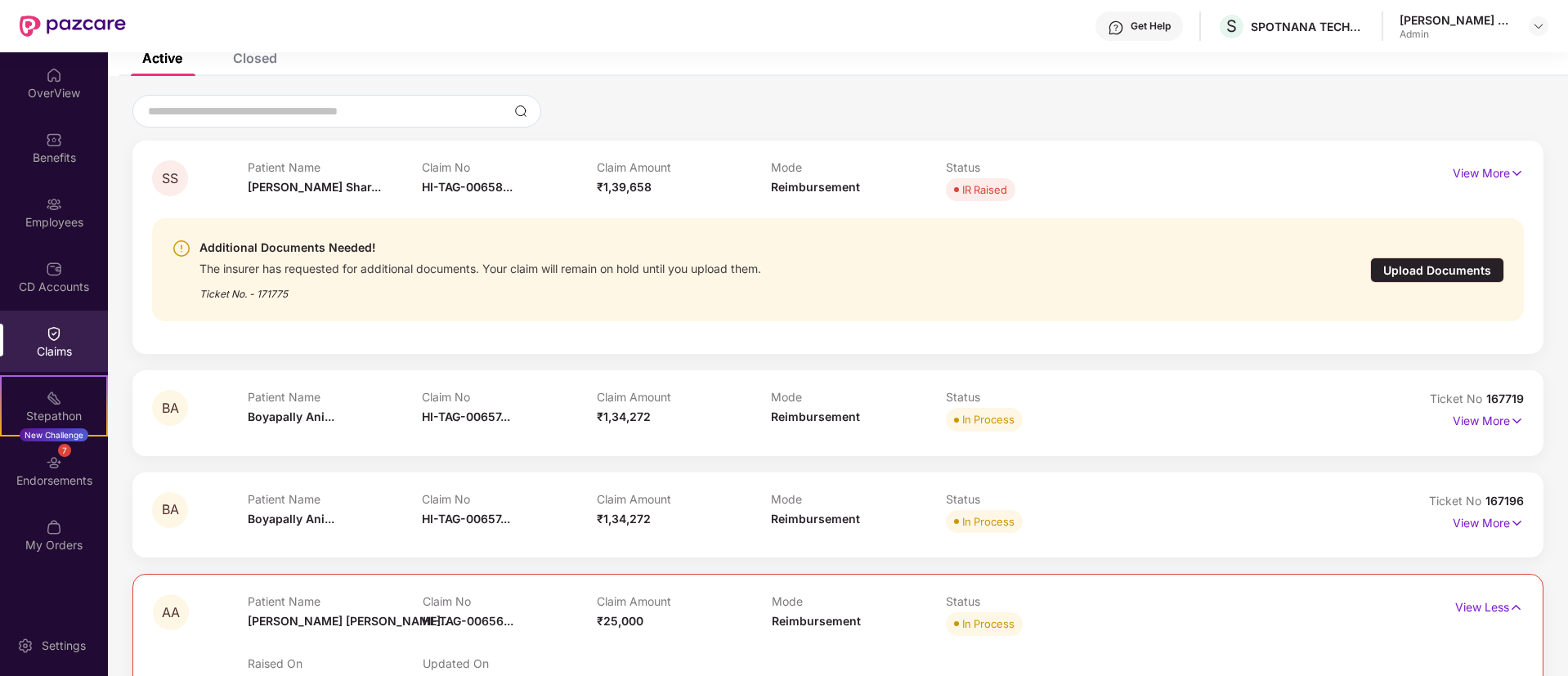
click at [1553, 598] on div "SS Patient Name [PERSON_NAME]... Claim No HI-TAG-00658... Claim Amount ₹1,39,65…" at bounding box center [839, 573] width 1461 height 956
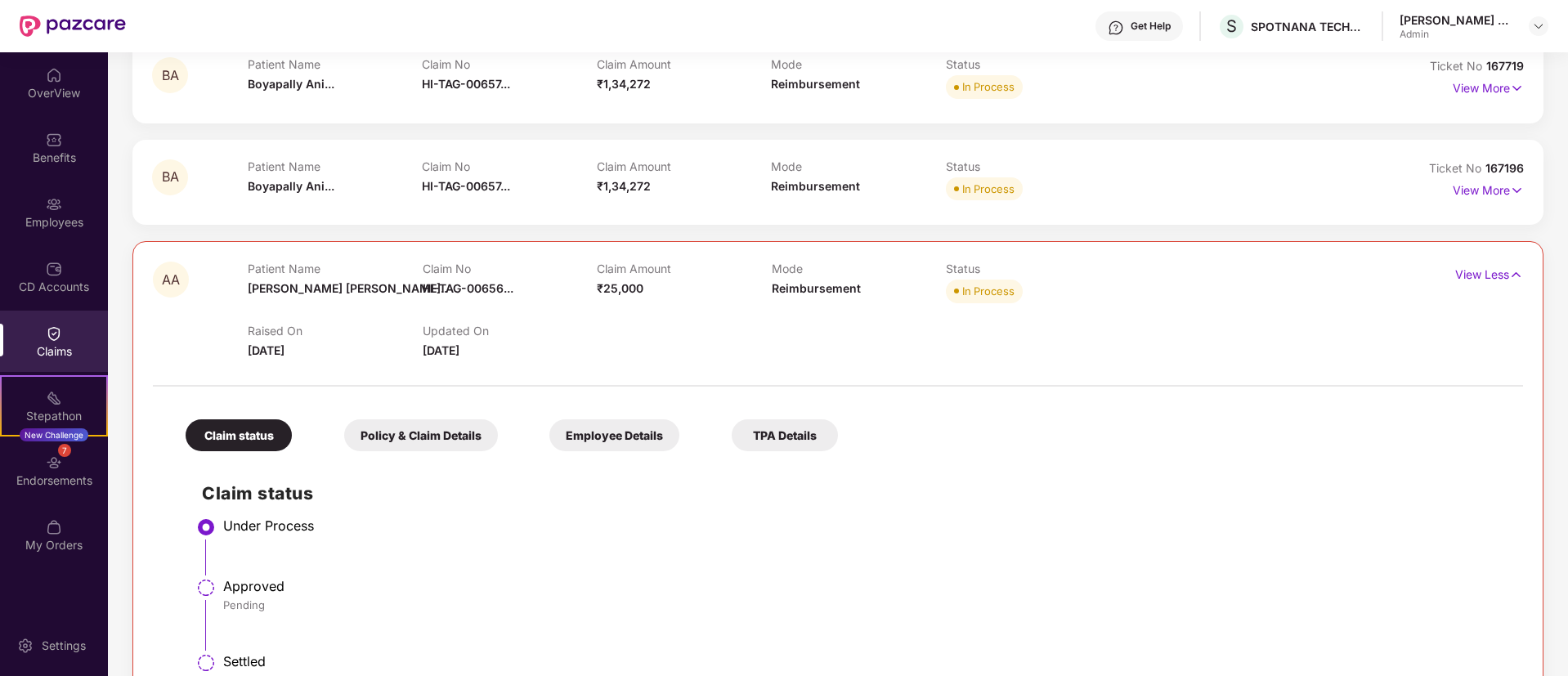
scroll to position [489, 0]
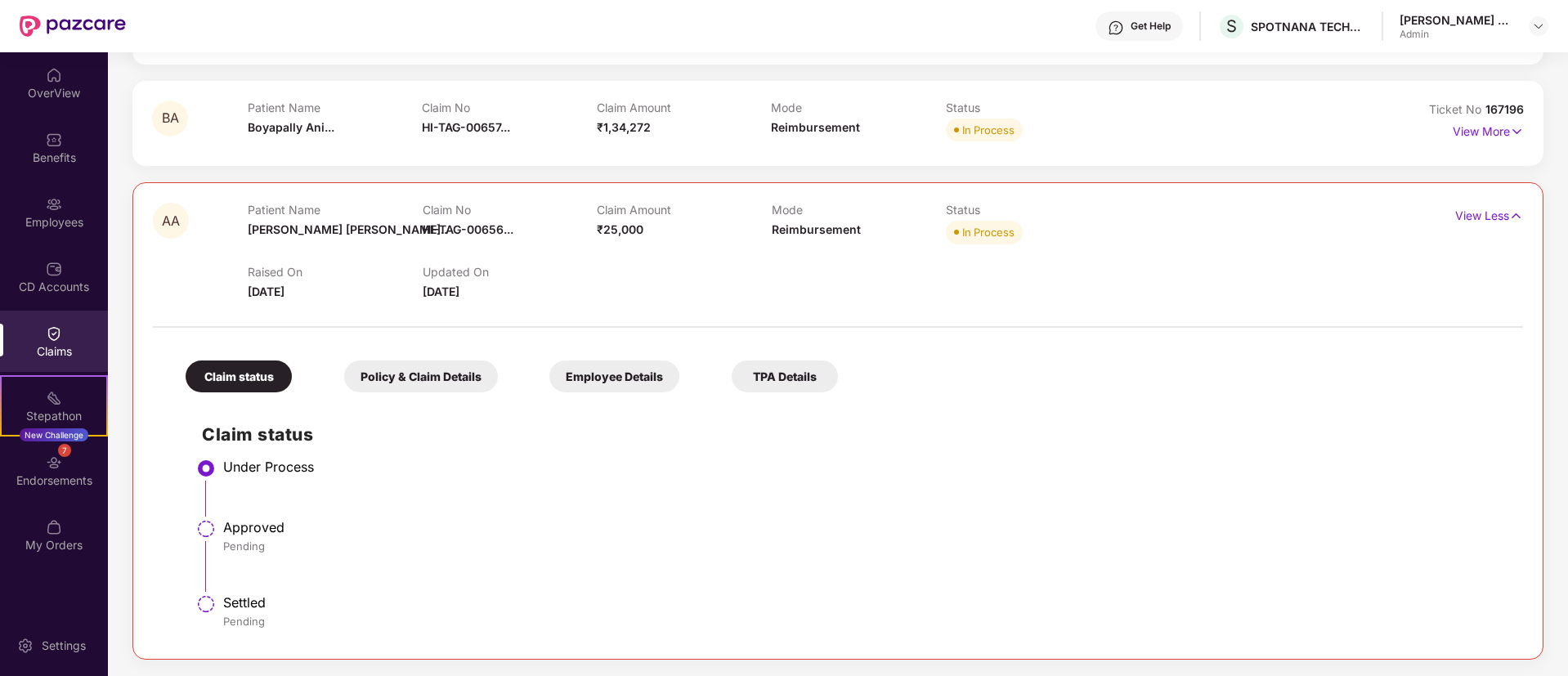
click at [401, 368] on div "Policy & Claim Details" at bounding box center [421, 376] width 154 height 32
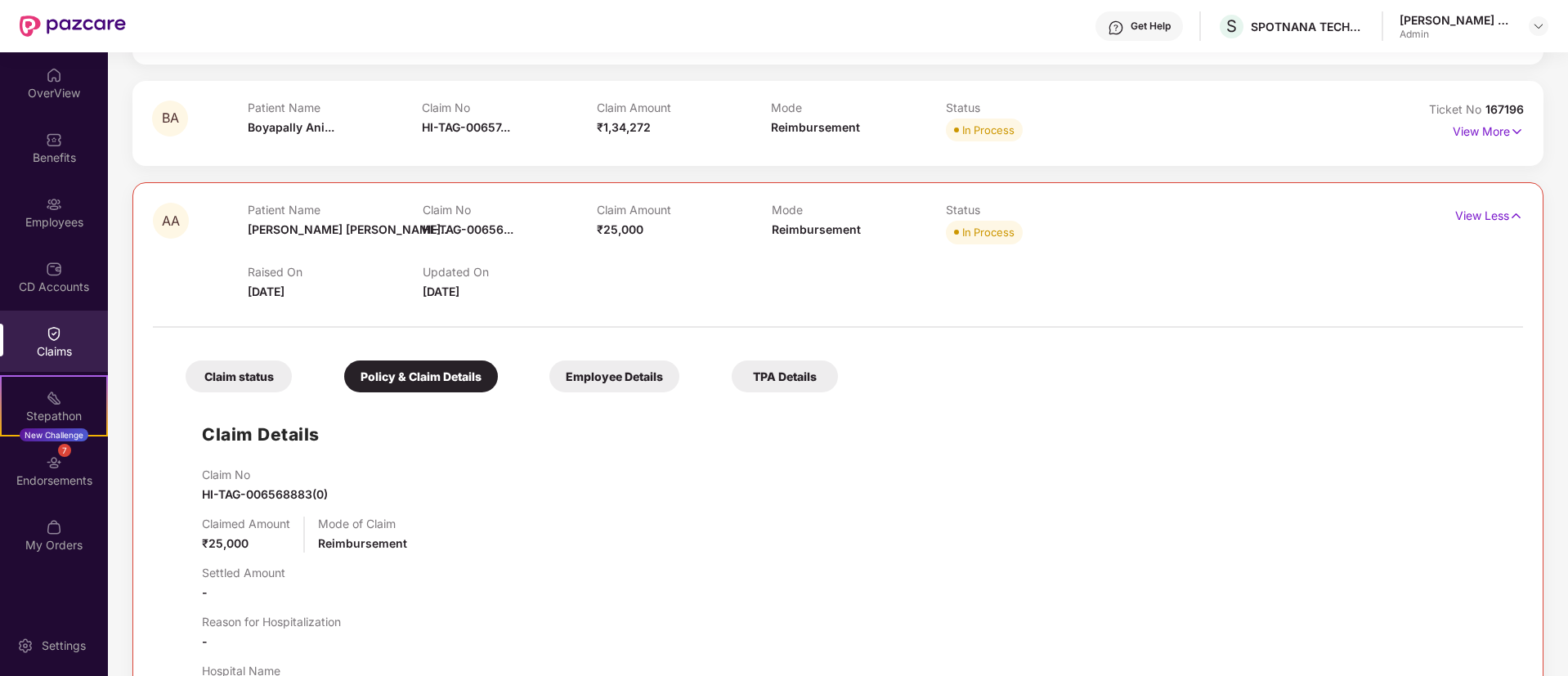
click at [1237, 228] on div "Patient Name [PERSON_NAME] [PERSON_NAME].. Claim No HI-TAG-00656... Claim Amoun…" at bounding box center [770, 225] width 1046 height 45
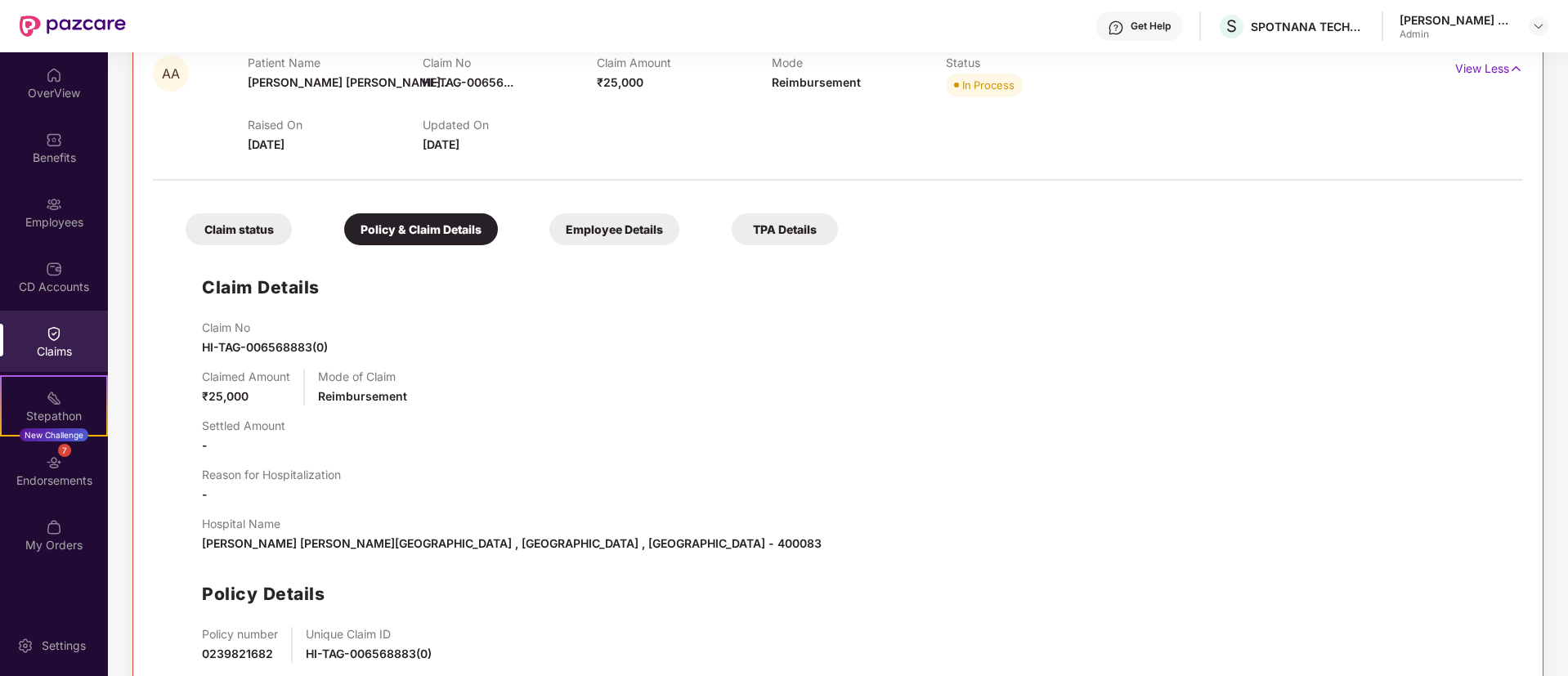
scroll to position [722, 0]
